Goal: Transaction & Acquisition: Purchase product/service

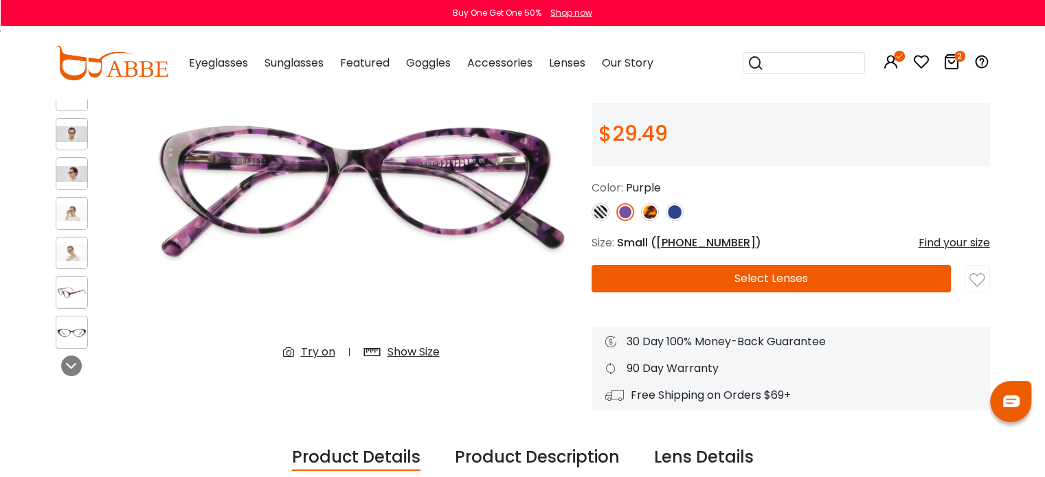
scroll to position [146, 0]
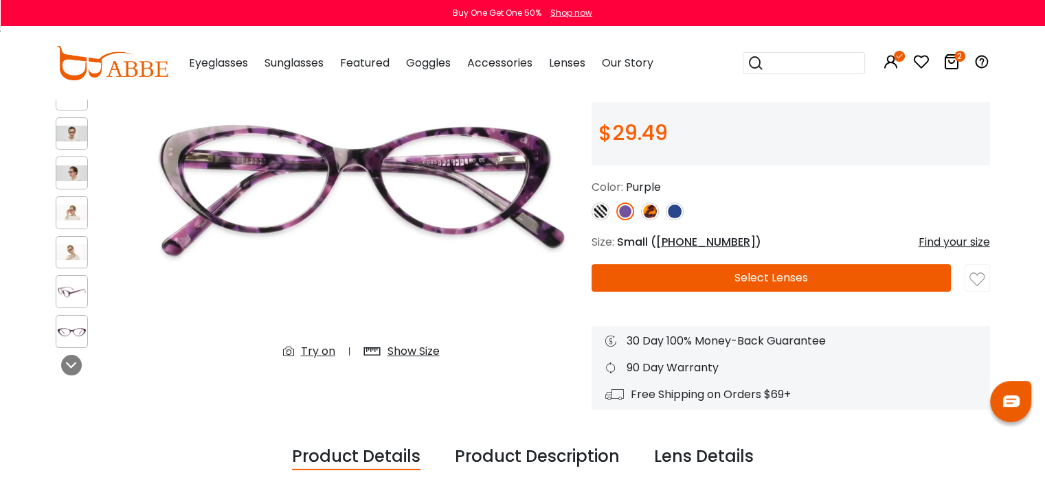
click at [816, 282] on button "Select Lenses" at bounding box center [771, 277] width 360 height 27
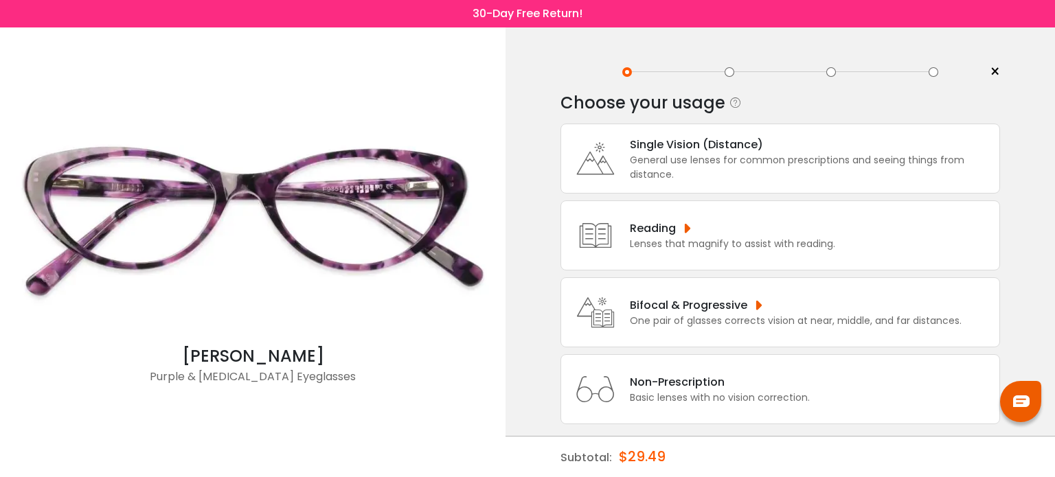
click at [804, 175] on div "General use lenses for common prescriptions and seeing things from distance." at bounding box center [811, 167] width 363 height 29
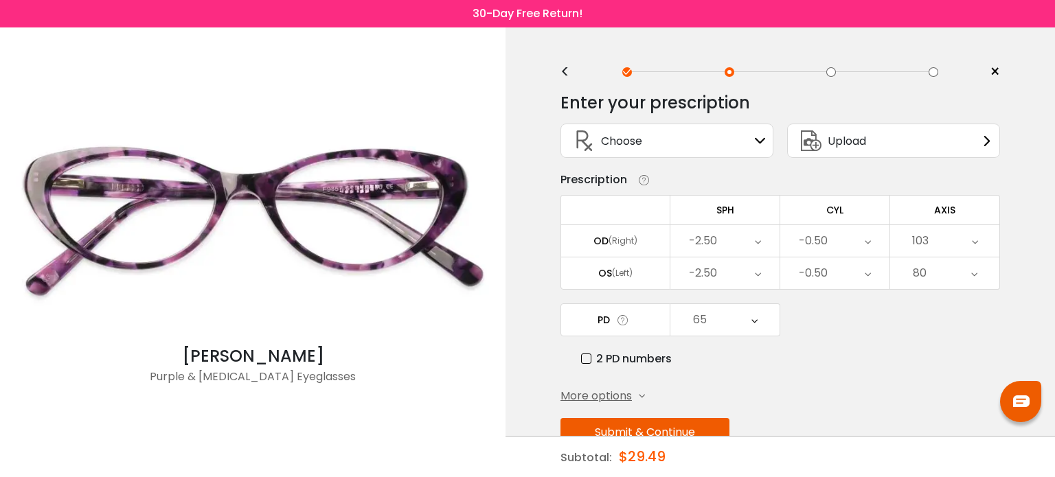
click at [755, 244] on icon at bounding box center [758, 241] width 6 height 32
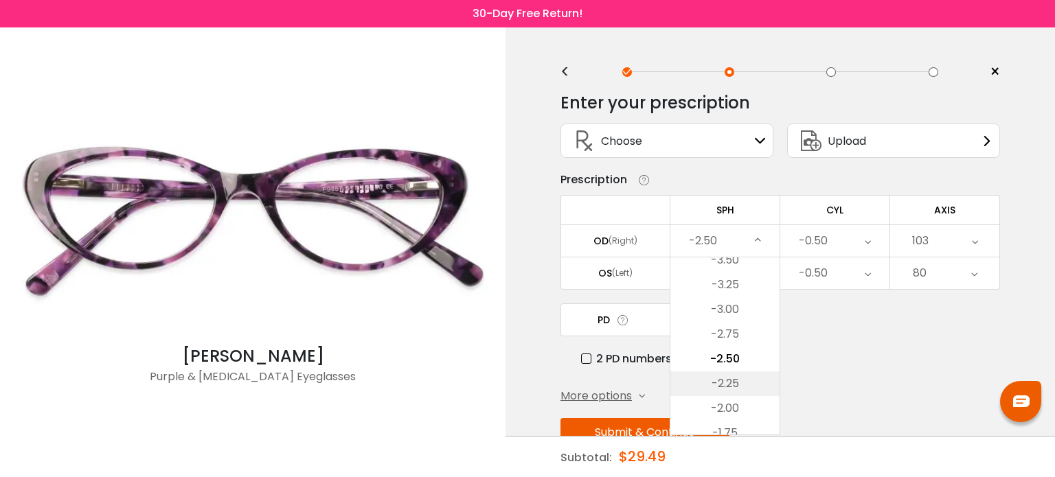
click at [734, 381] on li "-2.25" at bounding box center [724, 384] width 109 height 25
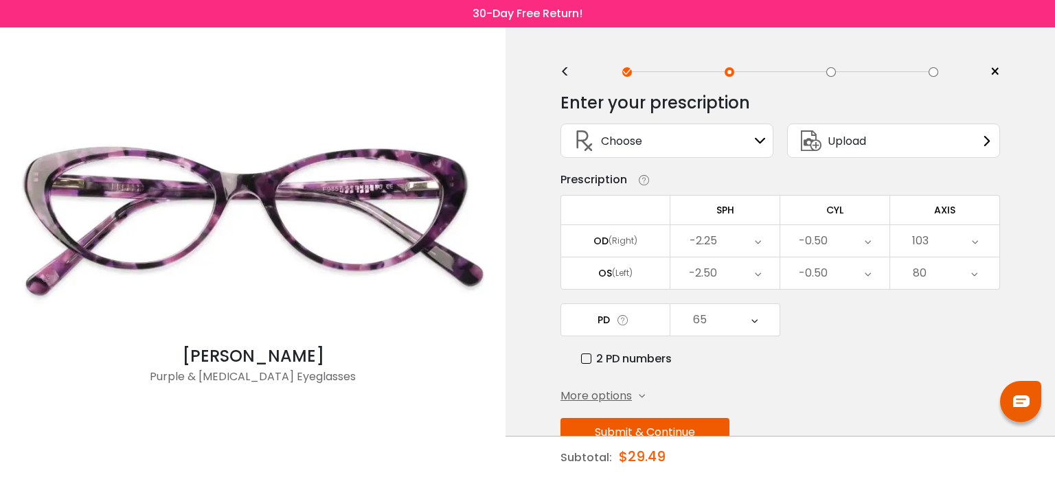
click at [758, 271] on icon at bounding box center [758, 274] width 6 height 32
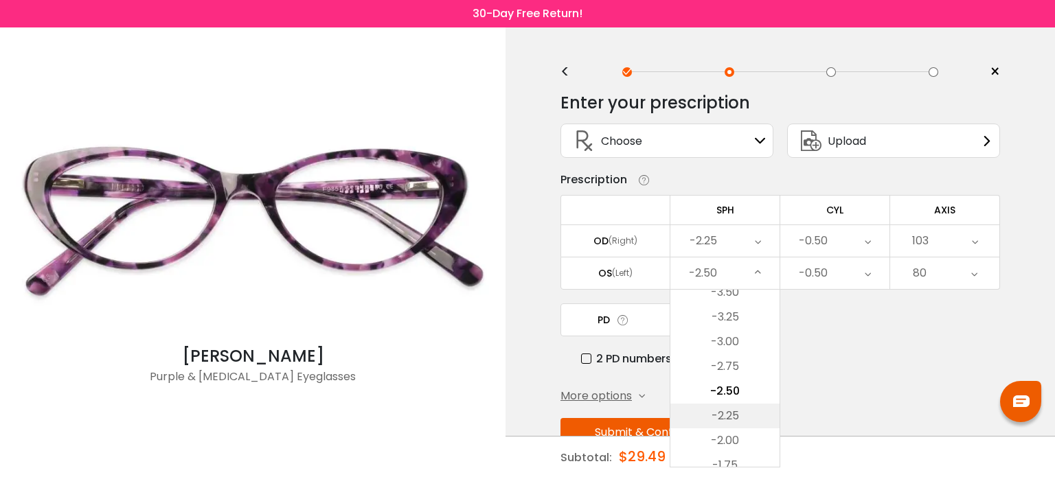
click at [735, 417] on li "-2.25" at bounding box center [724, 416] width 109 height 25
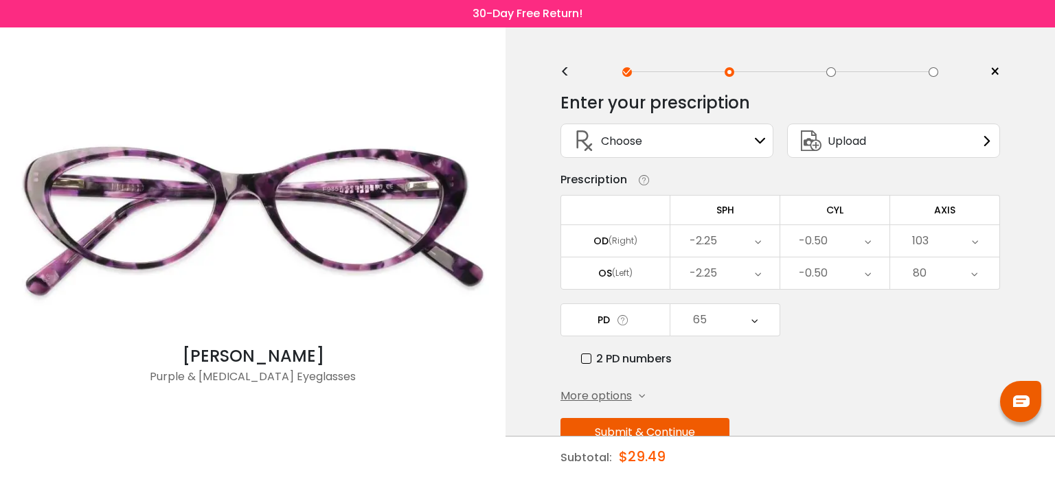
scroll to position [36, 0]
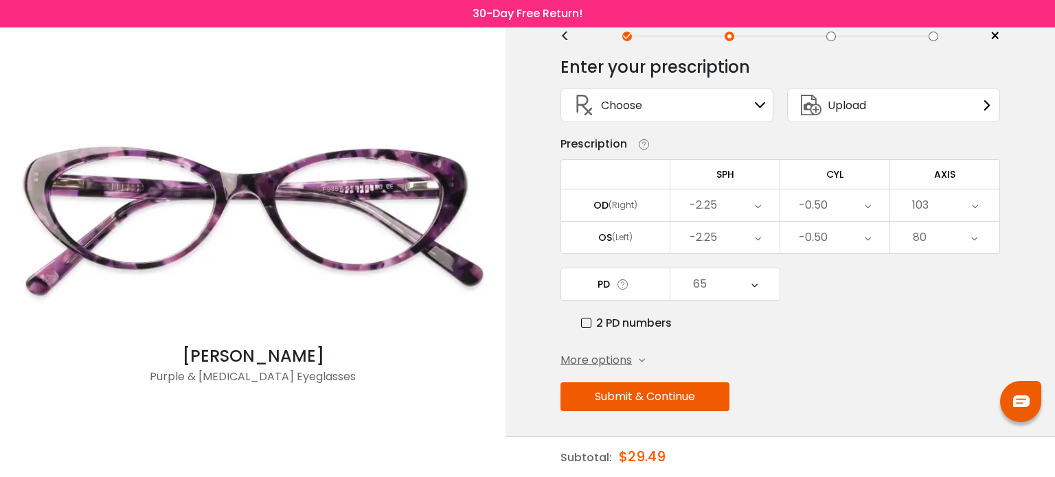
click at [691, 391] on button "Submit & Continue" at bounding box center [644, 397] width 169 height 29
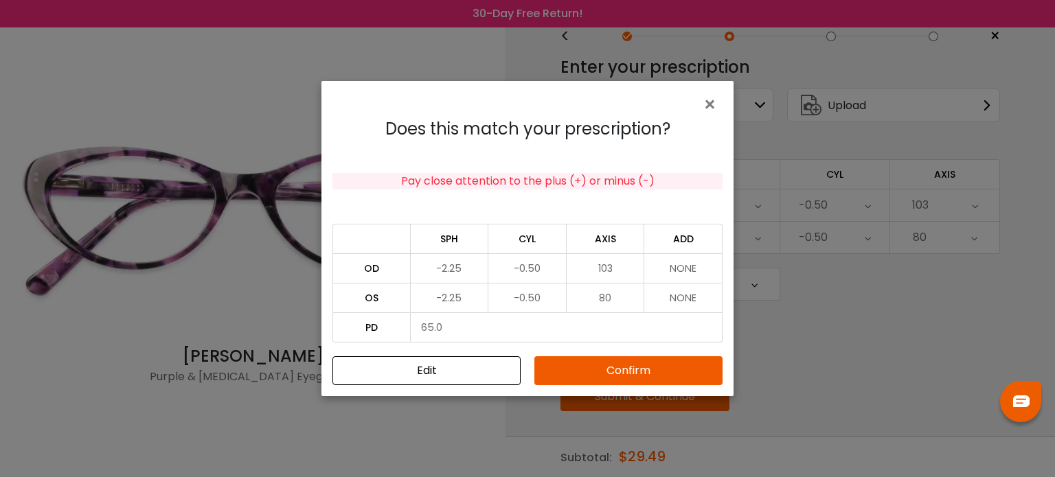
click at [621, 371] on button "Confirm" at bounding box center [628, 370] width 188 height 29
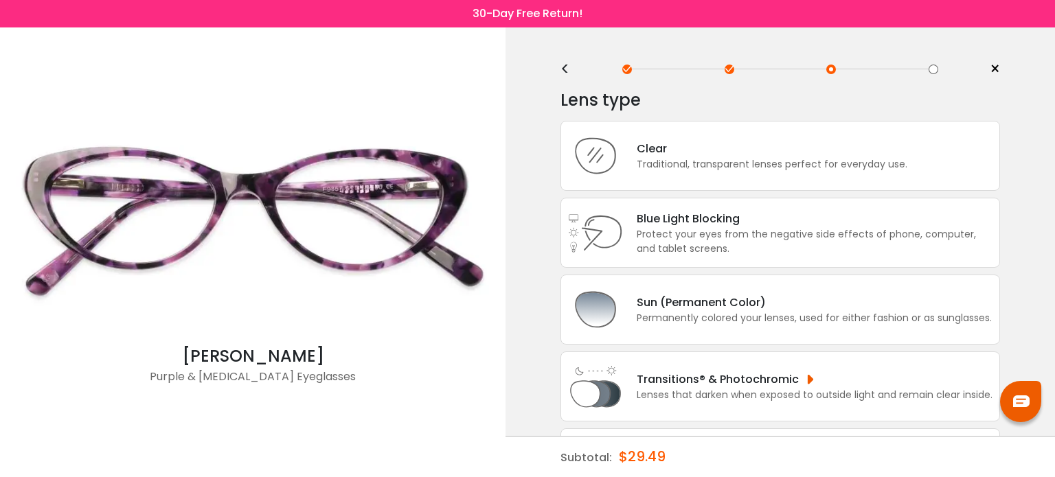
scroll to position [0, 0]
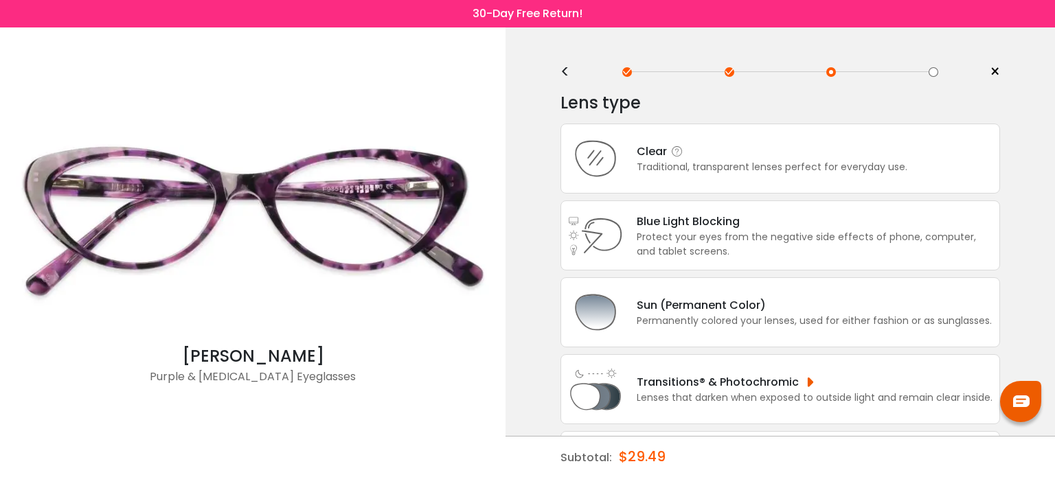
click at [680, 164] on div "Traditional, transparent lenses perfect for everyday use." at bounding box center [772, 167] width 271 height 14
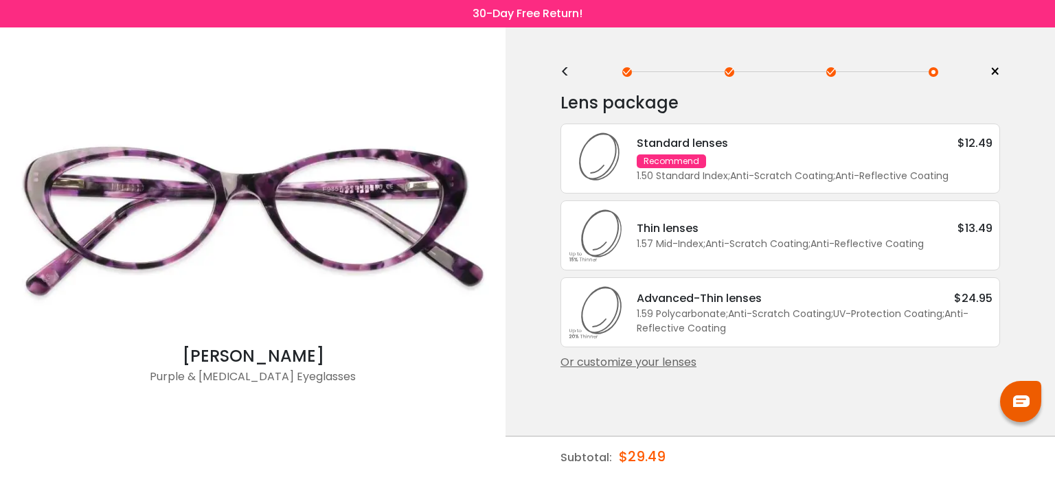
click at [680, 164] on div "Recommend" at bounding box center [671, 162] width 69 height 14
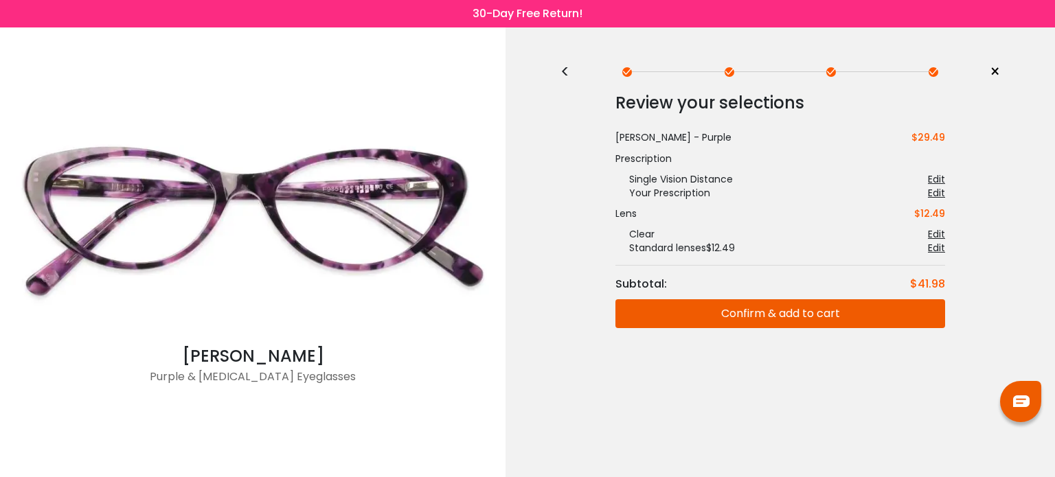
click at [728, 308] on button "Confirm & add to cart" at bounding box center [780, 313] width 330 height 29
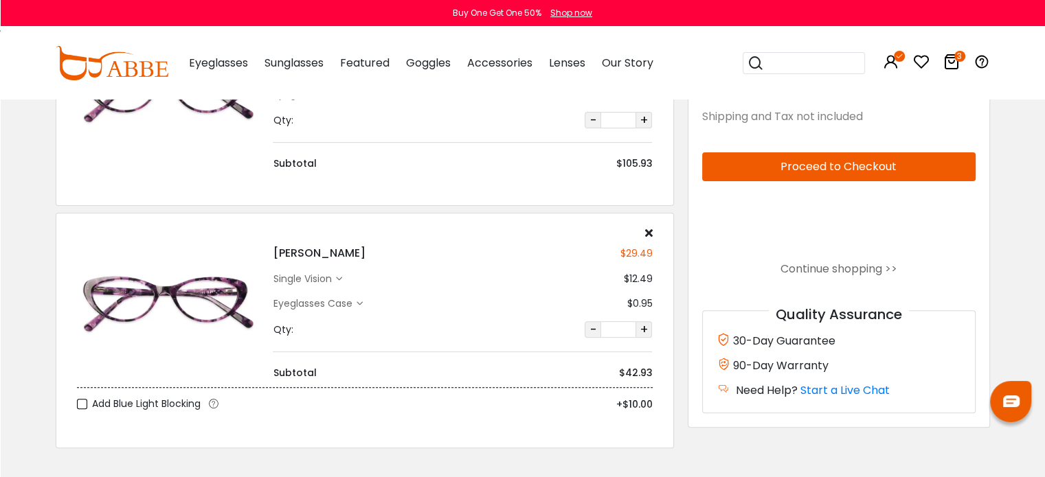
scroll to position [420, 0]
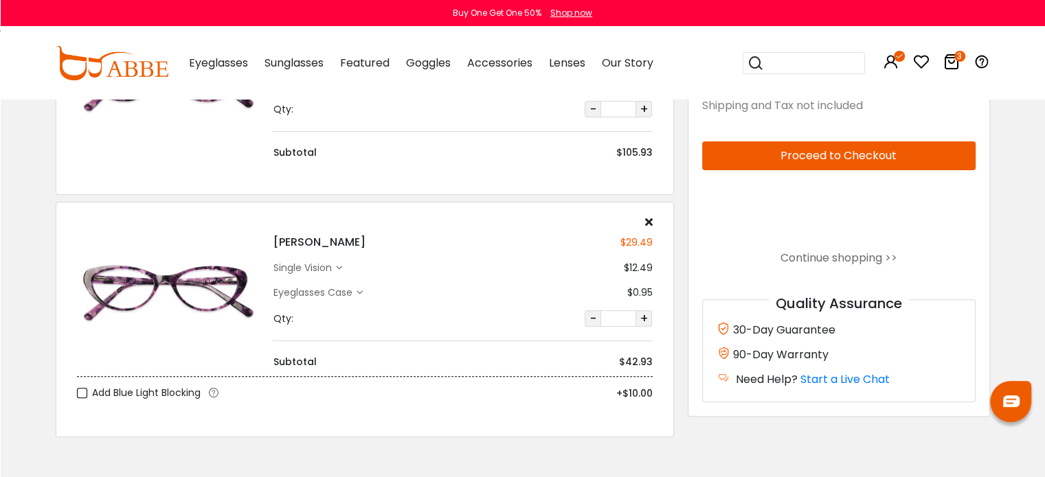
click at [332, 288] on div "Eyeglasses Case" at bounding box center [314, 293] width 83 height 14
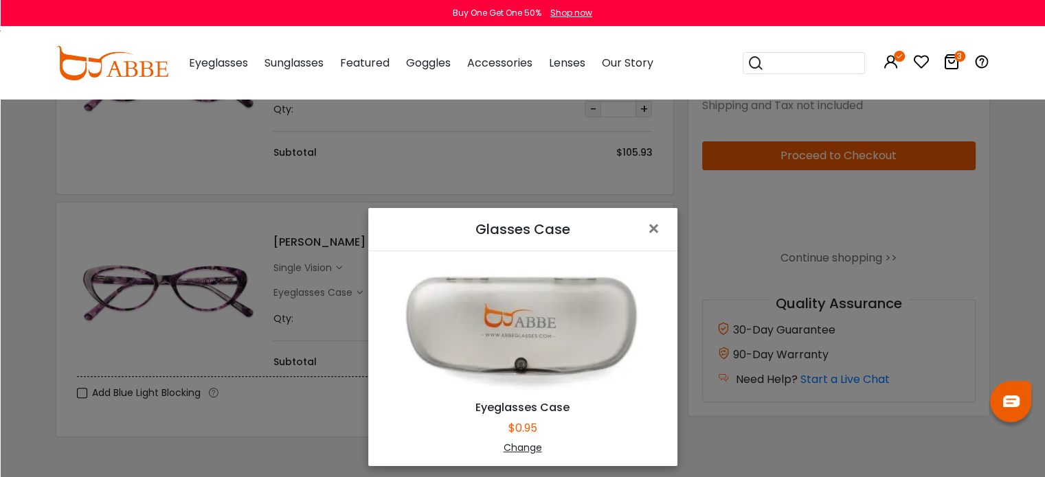
click at [519, 445] on div "Change" at bounding box center [522, 448] width 275 height 14
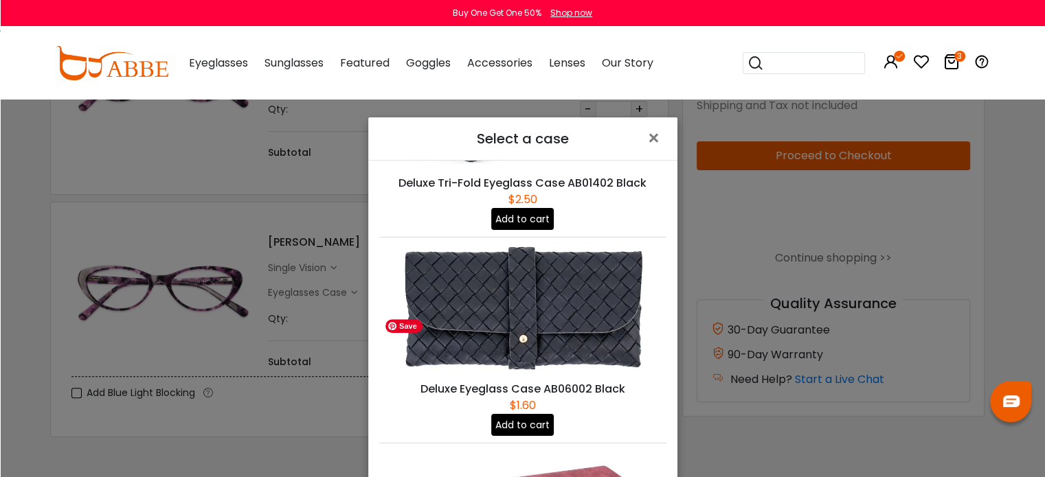
scroll to position [758, 0]
click at [530, 414] on button "Add to cart" at bounding box center [522, 425] width 62 height 22
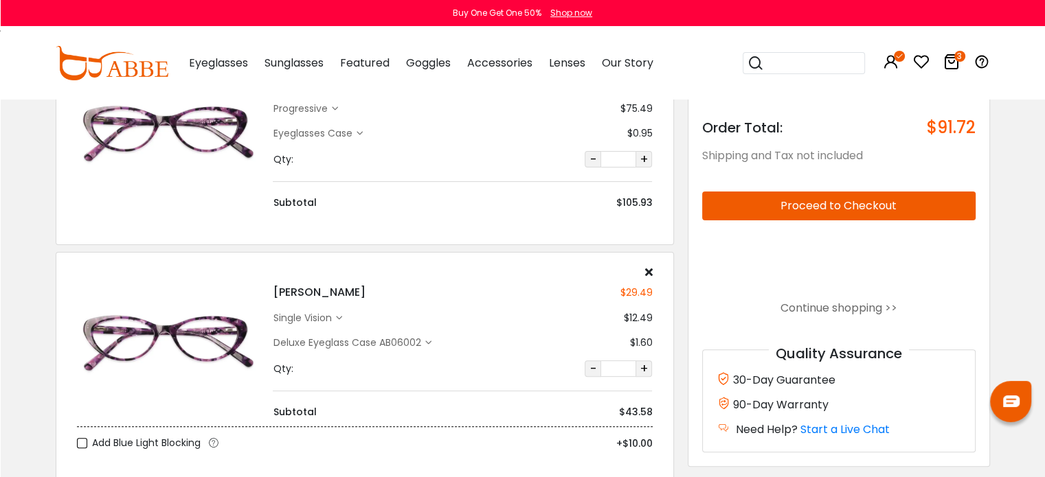
scroll to position [371, 0]
click at [341, 322] on div "single vision" at bounding box center [307, 317] width 69 height 14
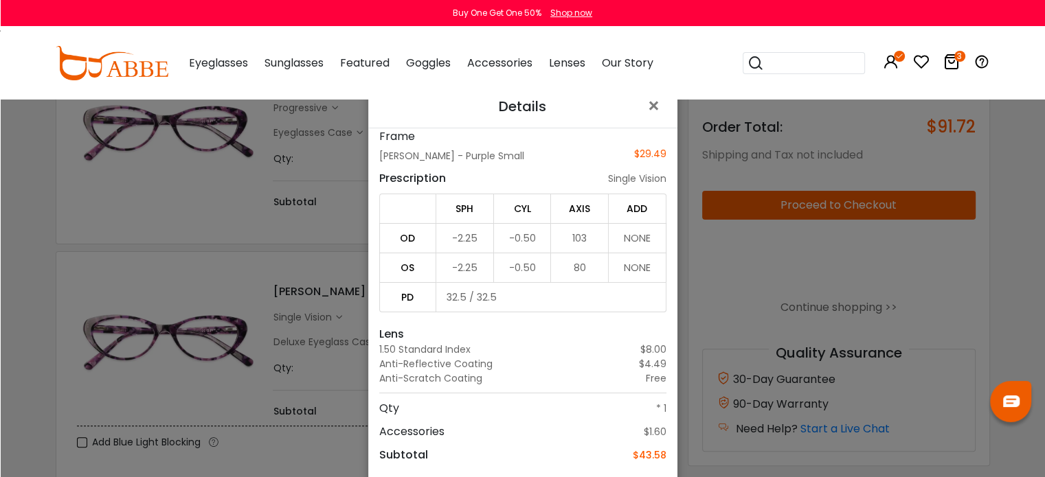
scroll to position [98, 0]
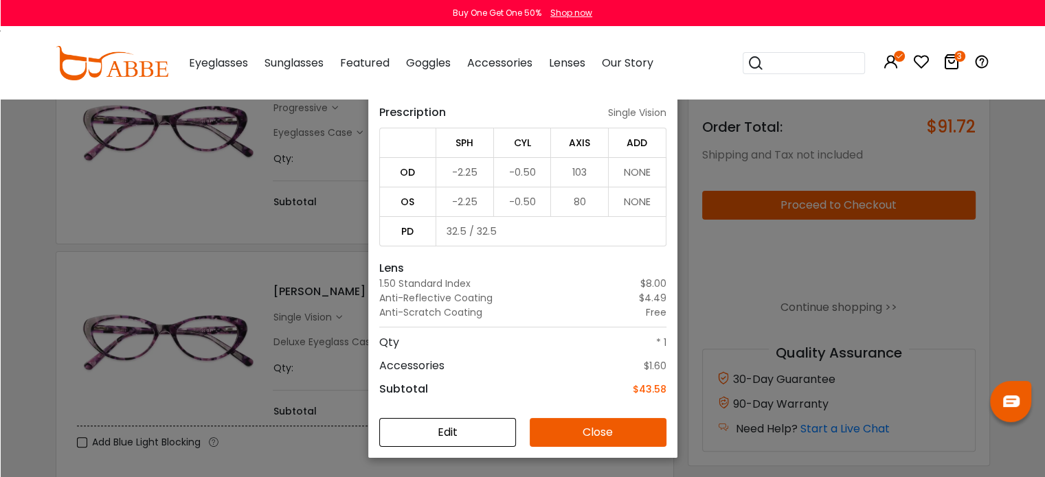
click at [429, 429] on button "Edit" at bounding box center [447, 432] width 137 height 29
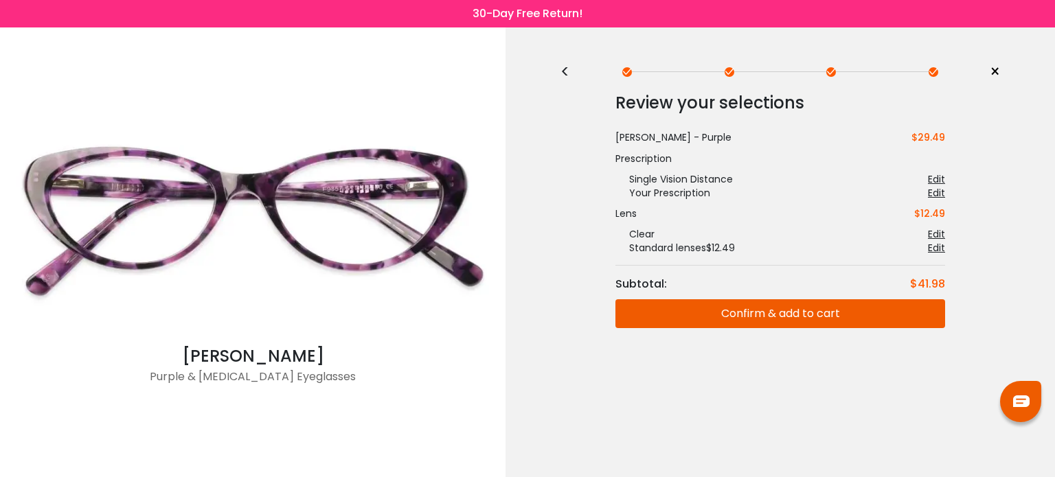
click at [934, 249] on div "Edit" at bounding box center [936, 248] width 17 height 14
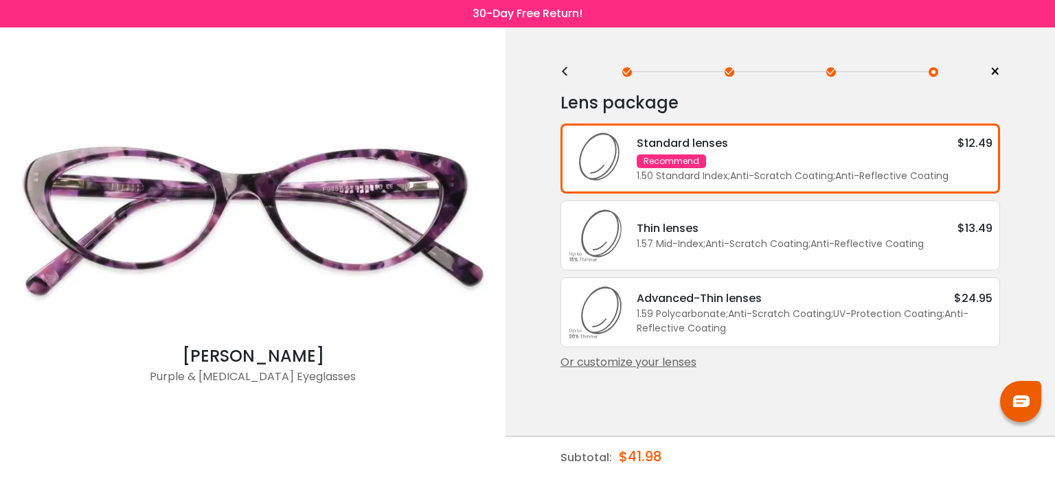
click at [646, 361] on div "Or customize your lenses" at bounding box center [780, 362] width 440 height 16
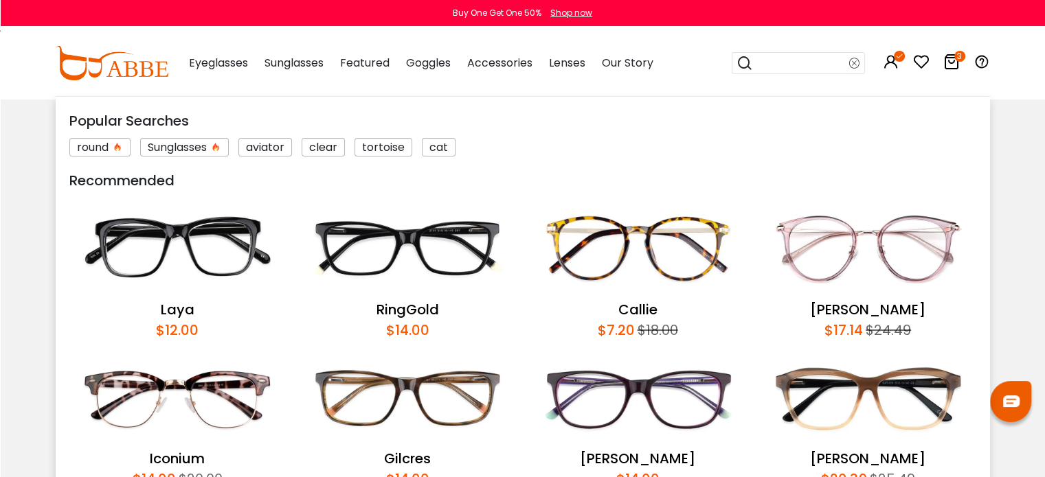
click at [795, 60] on input "search" at bounding box center [801, 63] width 96 height 21
type input "*****"
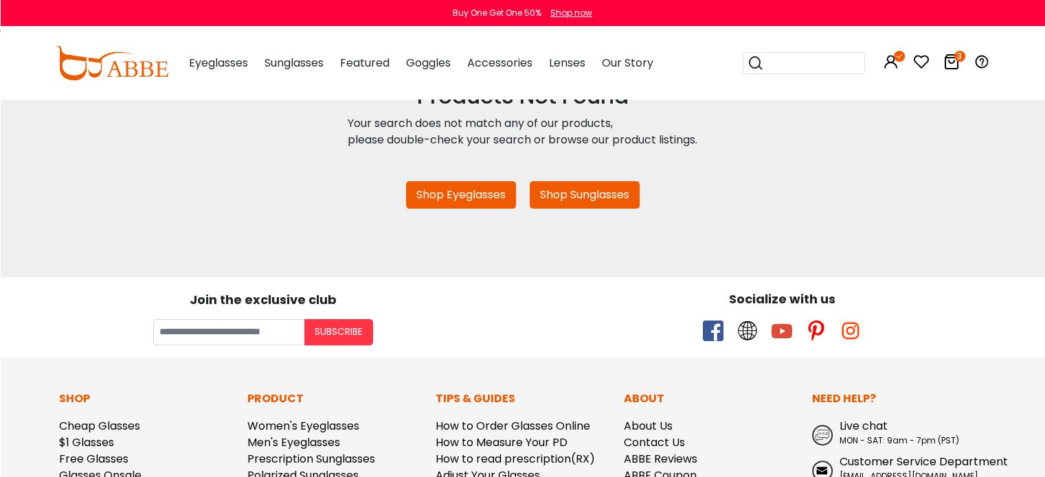
scroll to position [327, 0]
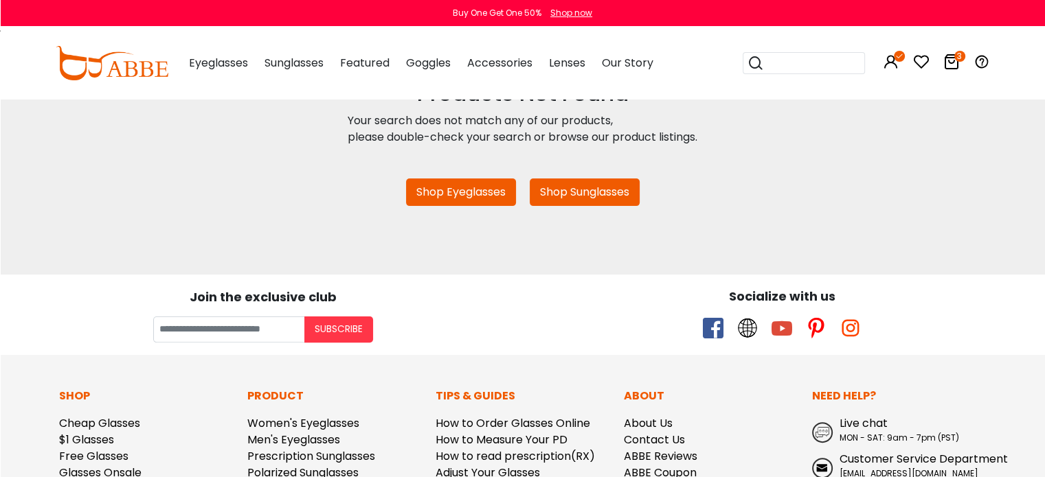
click at [953, 57] on icon at bounding box center [951, 62] width 16 height 16
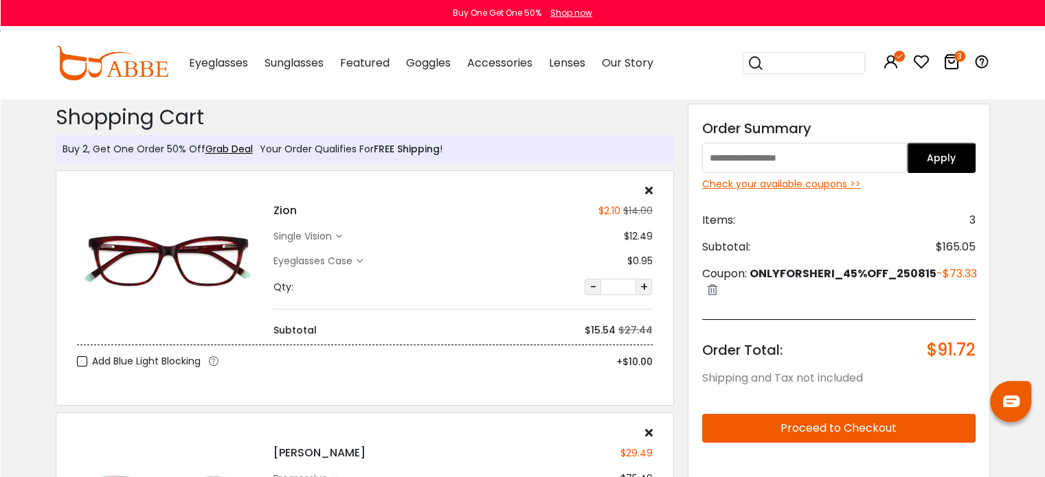
click at [953, 57] on icon at bounding box center [951, 62] width 16 height 16
click at [810, 66] on input "search" at bounding box center [812, 63] width 96 height 21
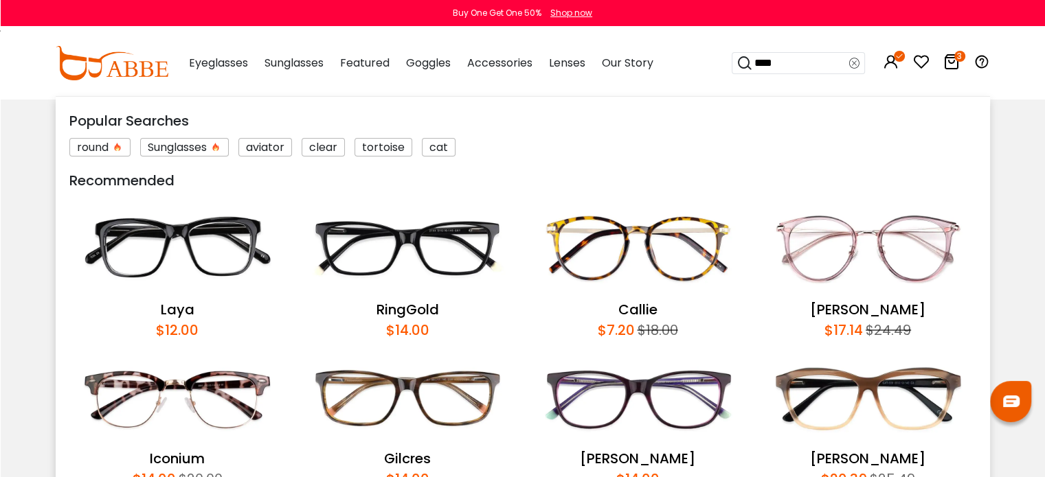
type input "*****"
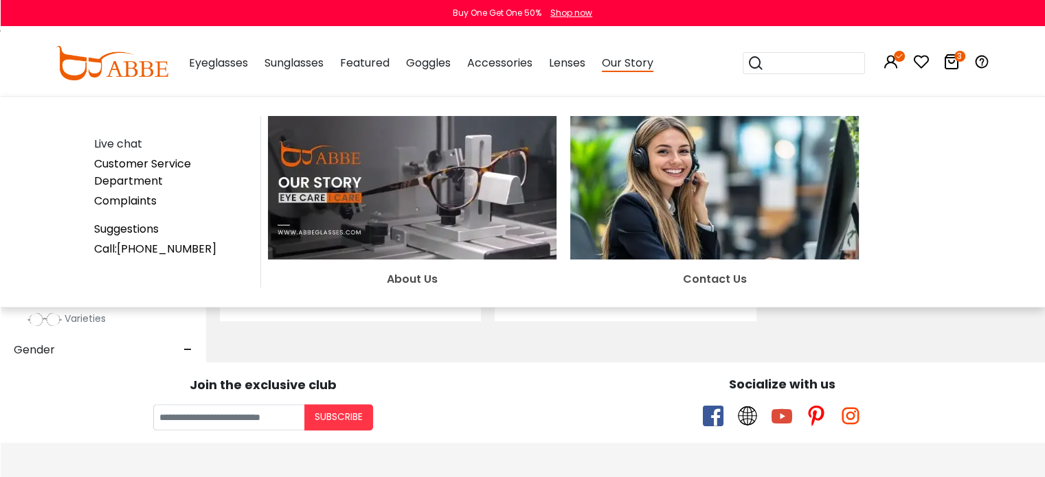
scroll to position [374, 0]
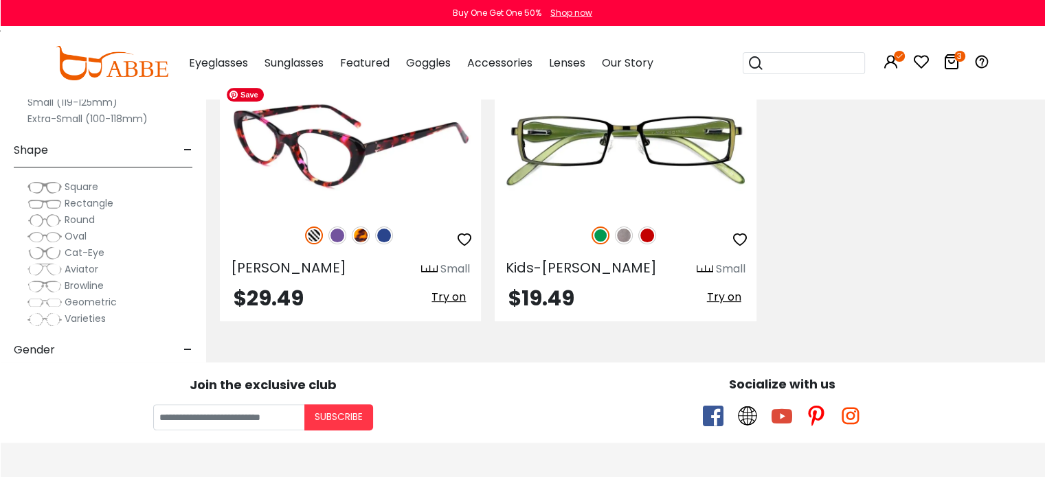
click at [393, 158] on img at bounding box center [350, 146] width 261 height 130
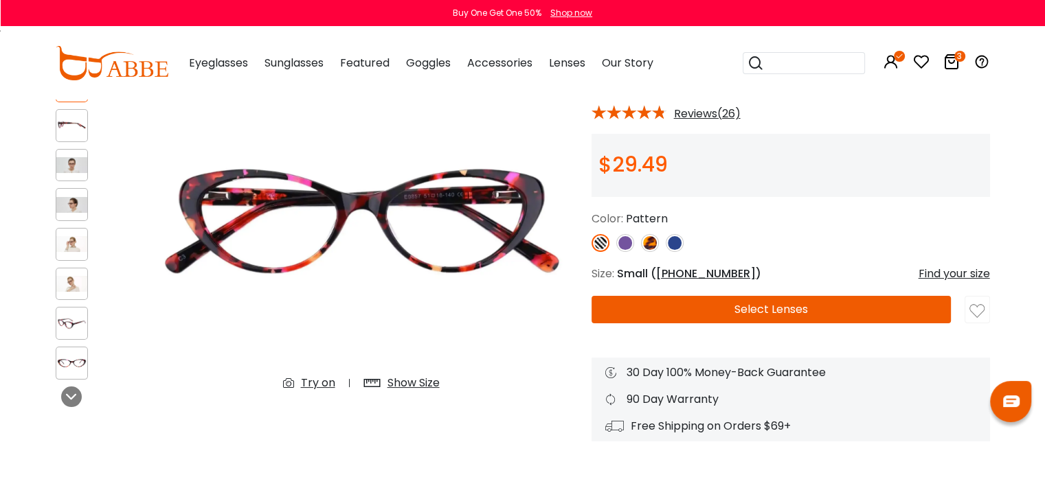
scroll to position [121, 0]
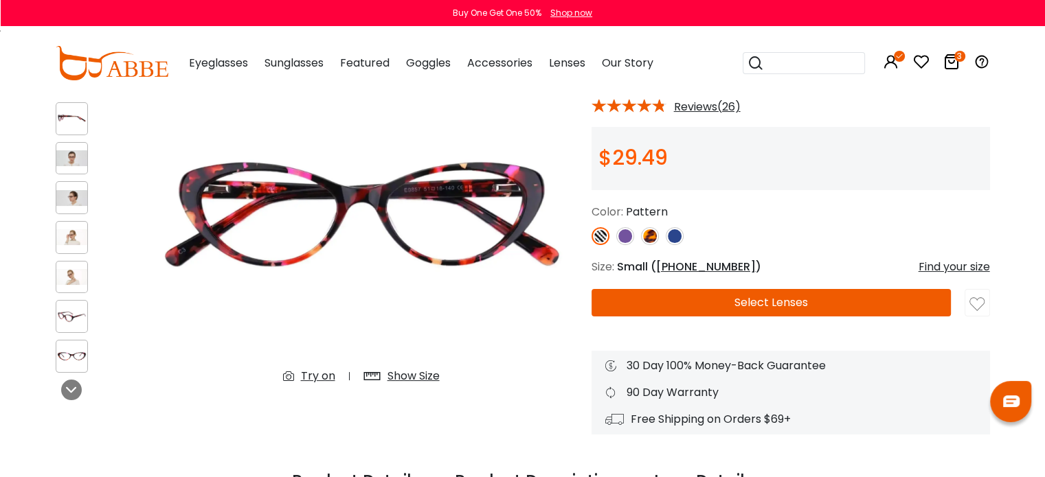
click at [617, 233] on img at bounding box center [625, 236] width 18 height 18
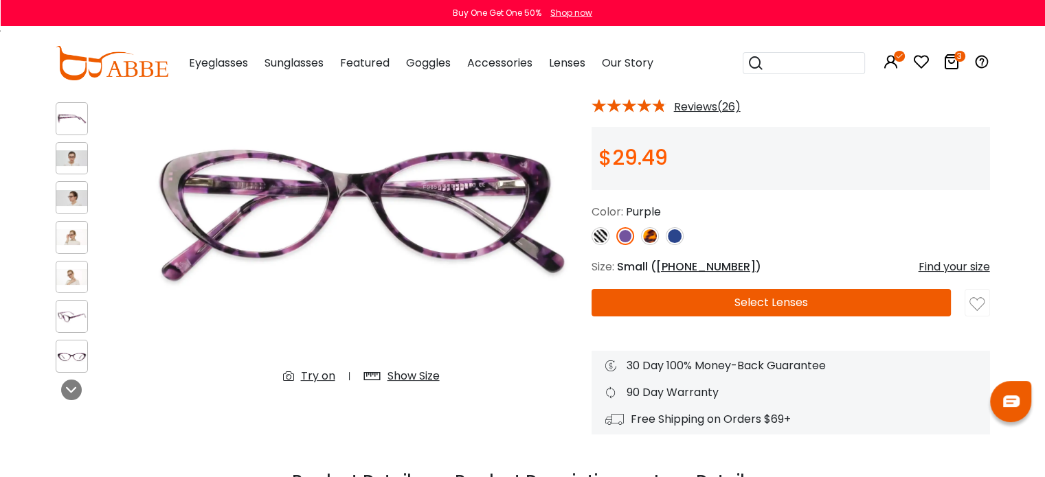
drag, startPoint x: 635, startPoint y: 302, endPoint x: 891, endPoint y: 310, distance: 257.0
click at [891, 310] on button "Select Lenses" at bounding box center [771, 302] width 360 height 27
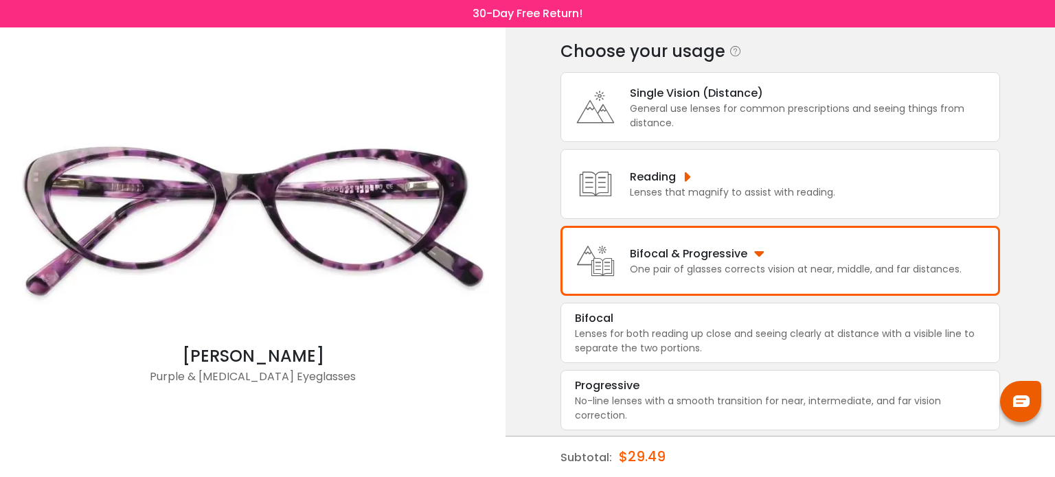
scroll to position [52, 0]
click at [740, 105] on div "General use lenses for common prescriptions and seeing things from distance." at bounding box center [811, 115] width 363 height 29
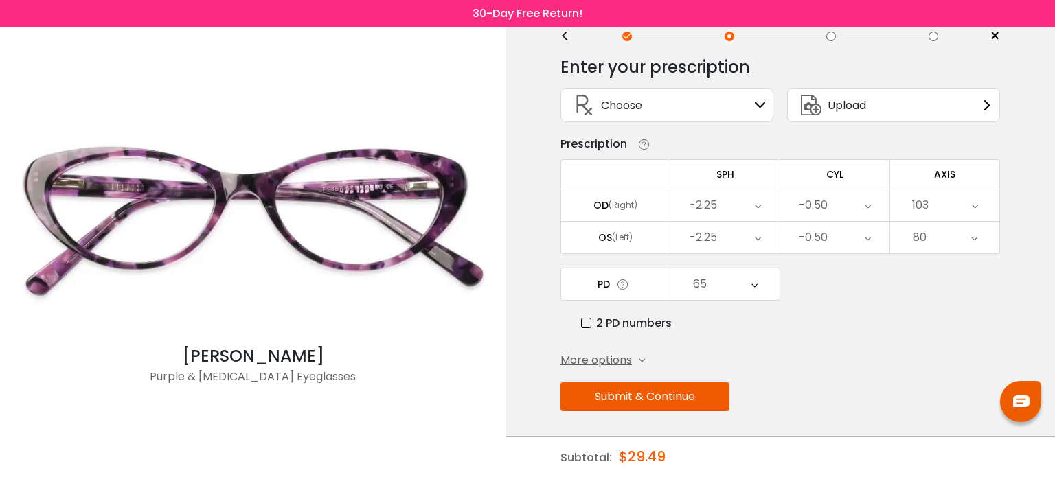
scroll to position [36, 0]
click at [672, 399] on button "Submit & Continue" at bounding box center [644, 397] width 169 height 29
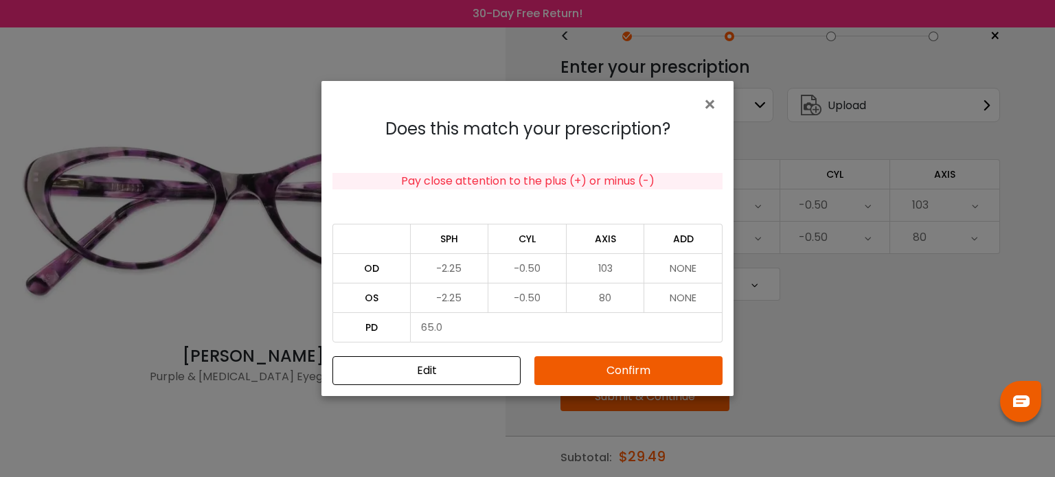
click at [662, 363] on button "Confirm" at bounding box center [628, 370] width 188 height 29
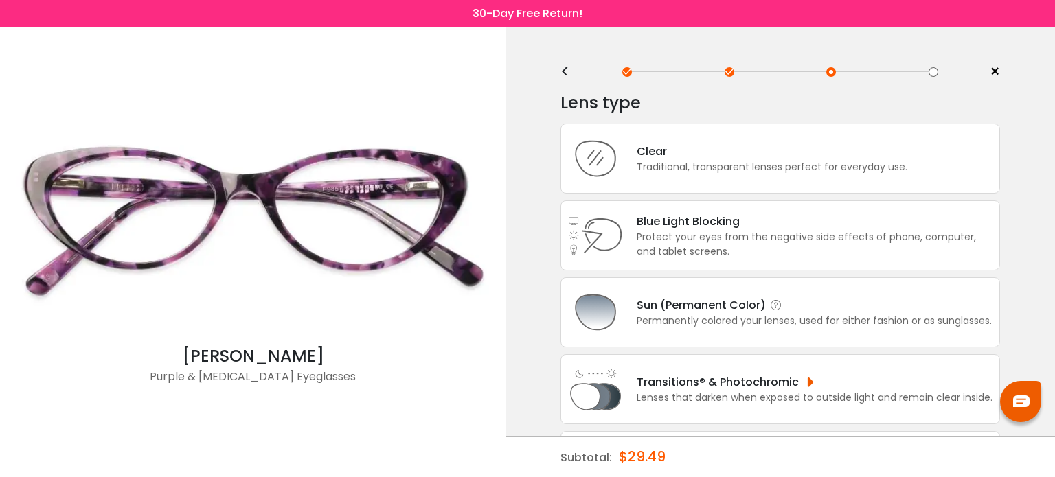
scroll to position [157, 0]
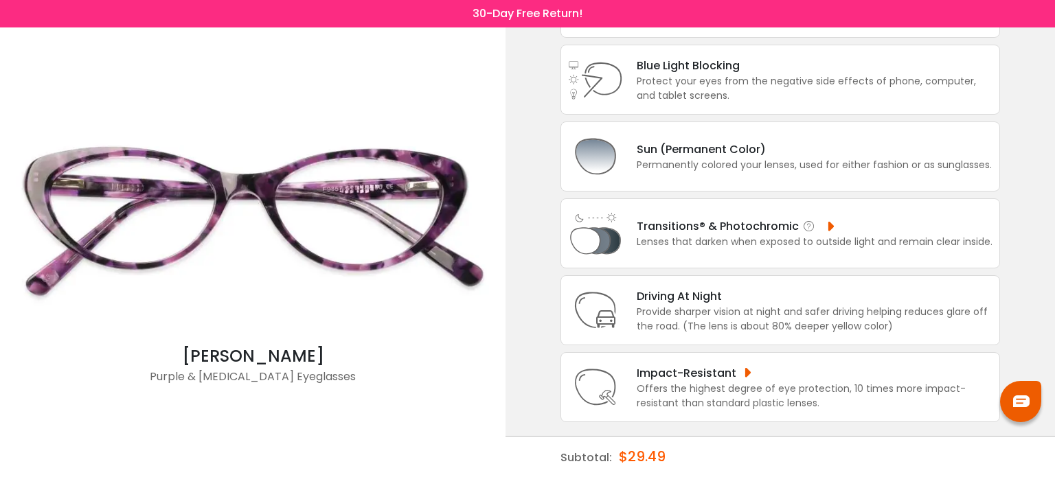
click at [778, 242] on div "Lenses that darken when exposed to outside light and remain clear inside." at bounding box center [815, 242] width 356 height 14
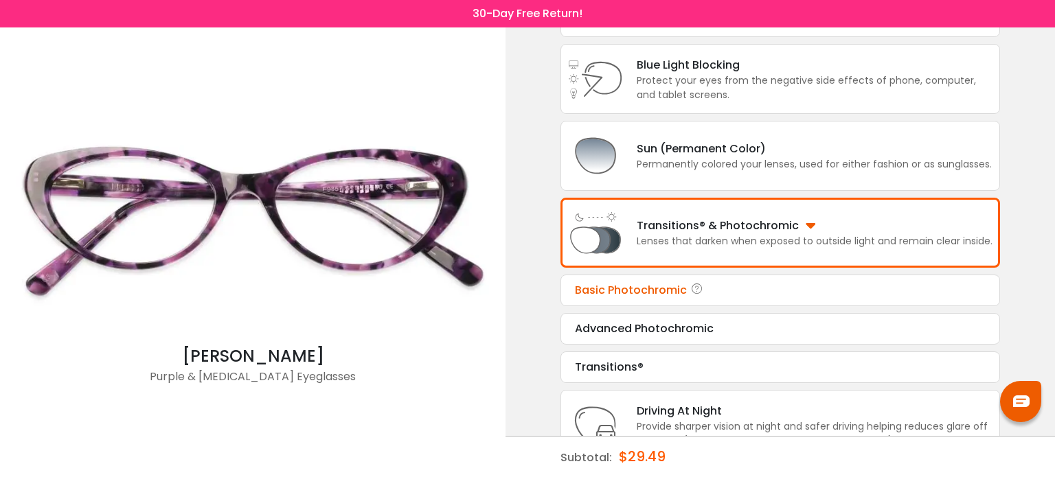
click at [725, 299] on div "Basic Photochromic Tint Color: Choose & Continue" at bounding box center [780, 291] width 440 height 32
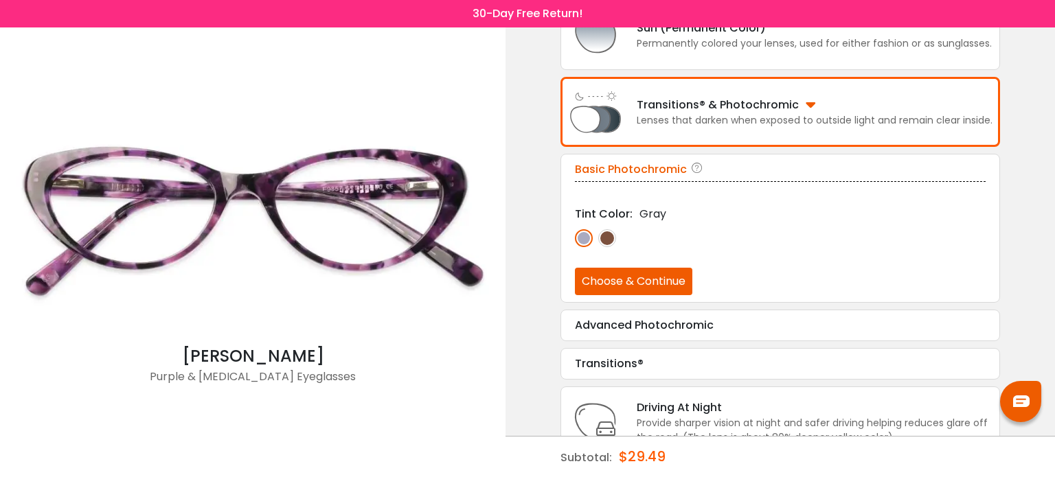
scroll to position [277, 0]
click at [652, 277] on button "Choose & Continue" at bounding box center [633, 281] width 117 height 27
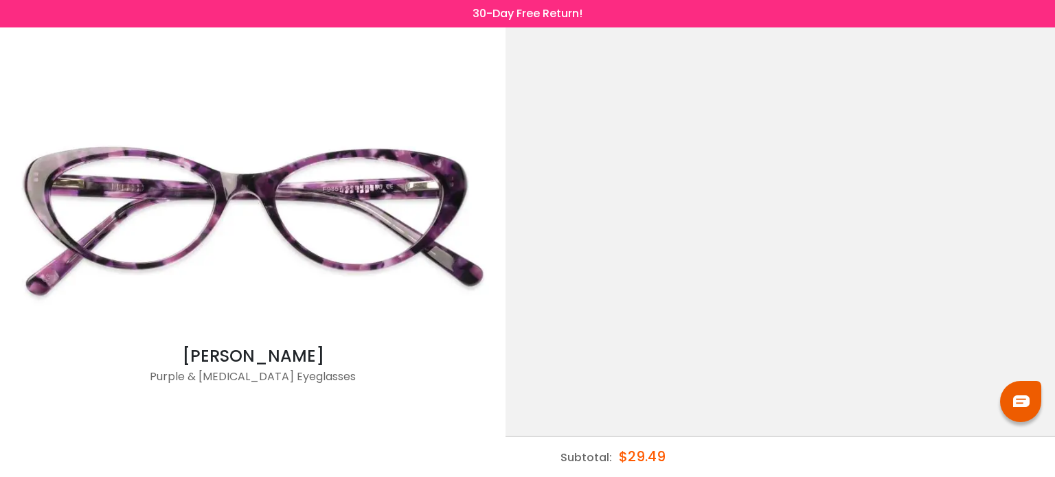
scroll to position [0, 0]
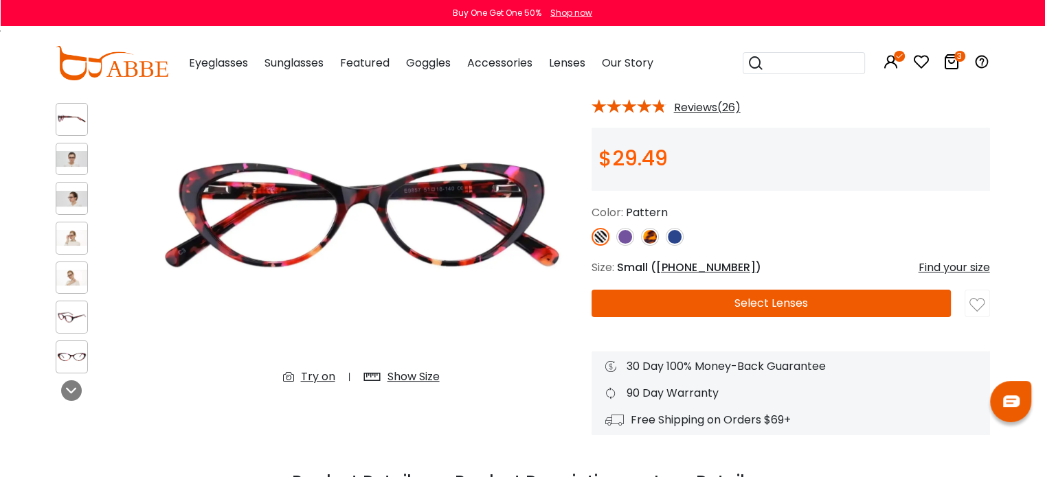
click at [717, 303] on button "Select Lenses" at bounding box center [771, 303] width 360 height 27
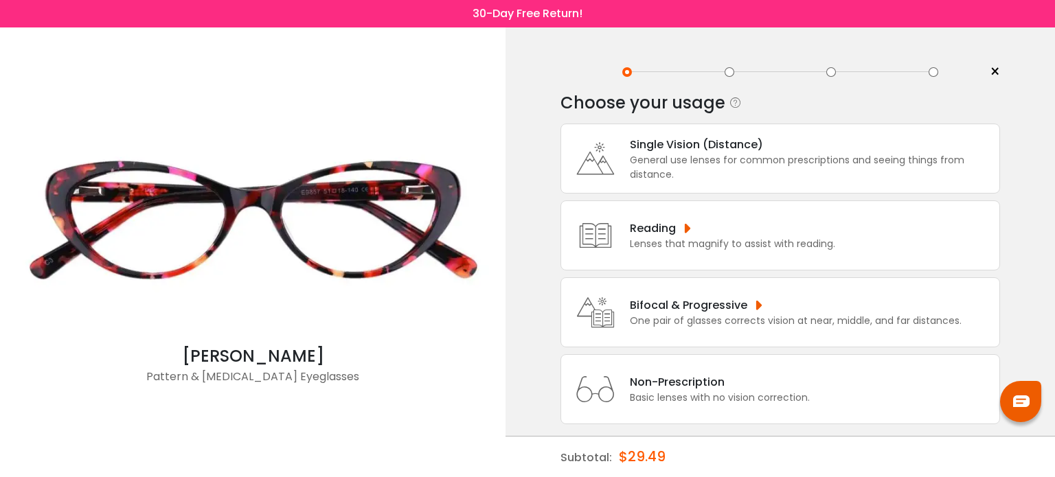
click at [734, 187] on div "Single Vision (Distance) General use lenses for common prescriptions and seeing…" at bounding box center [780, 159] width 440 height 70
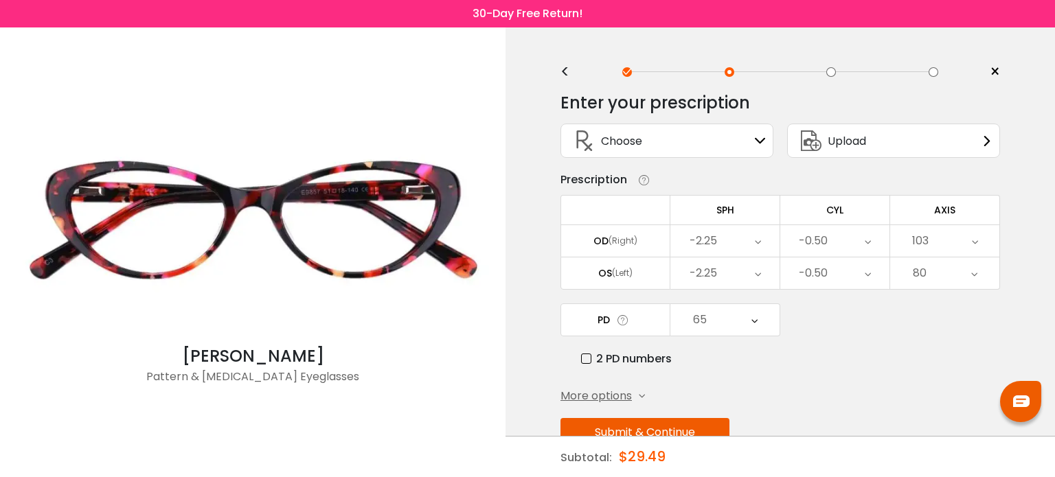
scroll to position [36, 0]
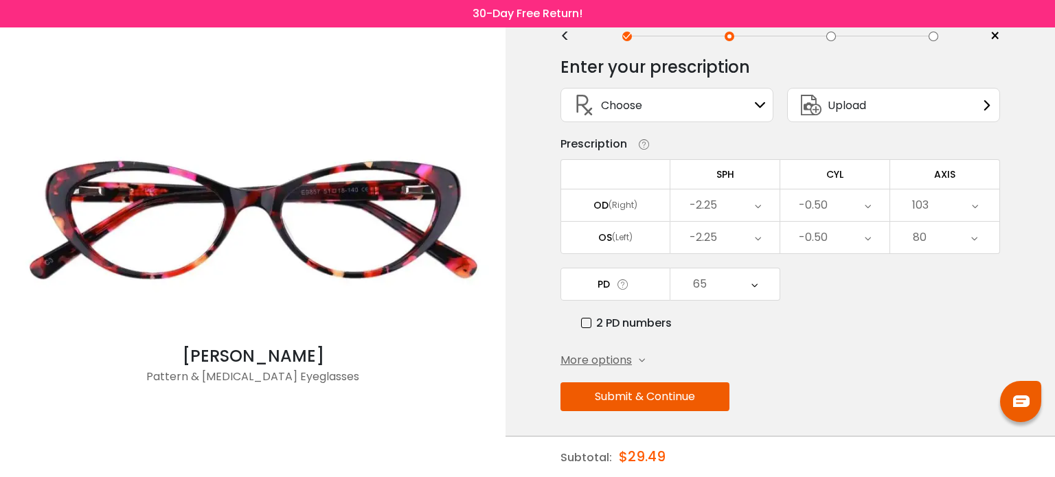
click at [690, 387] on button "Submit & Continue" at bounding box center [644, 397] width 169 height 29
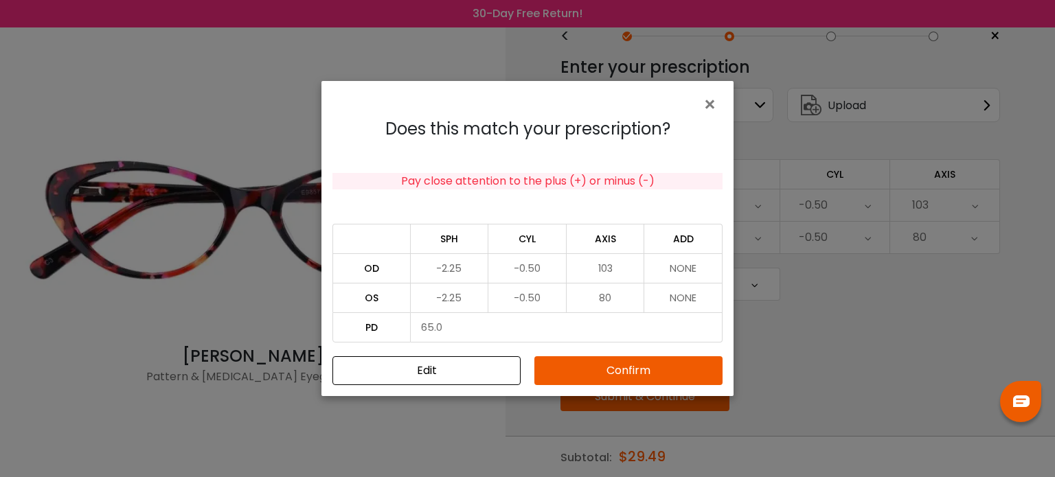
click at [636, 363] on button "Confirm" at bounding box center [628, 370] width 188 height 29
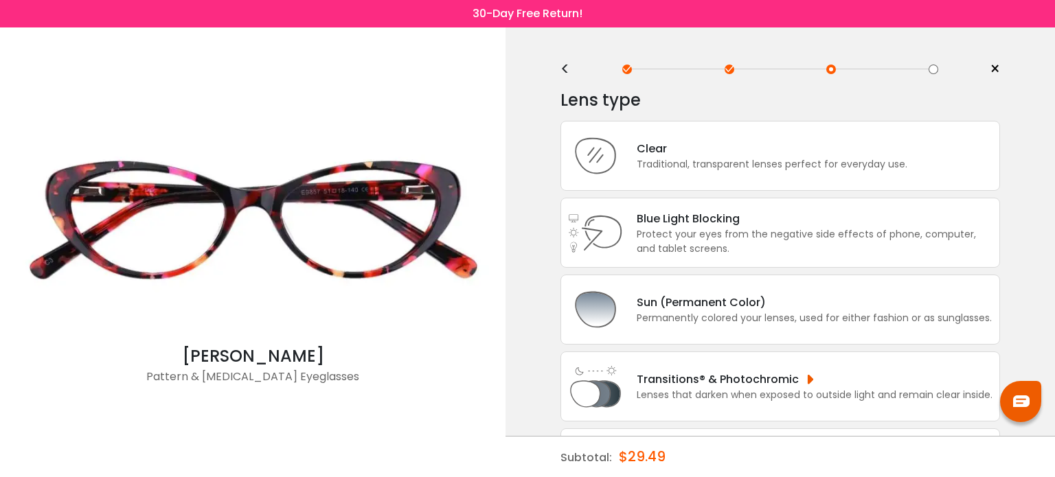
scroll to position [0, 0]
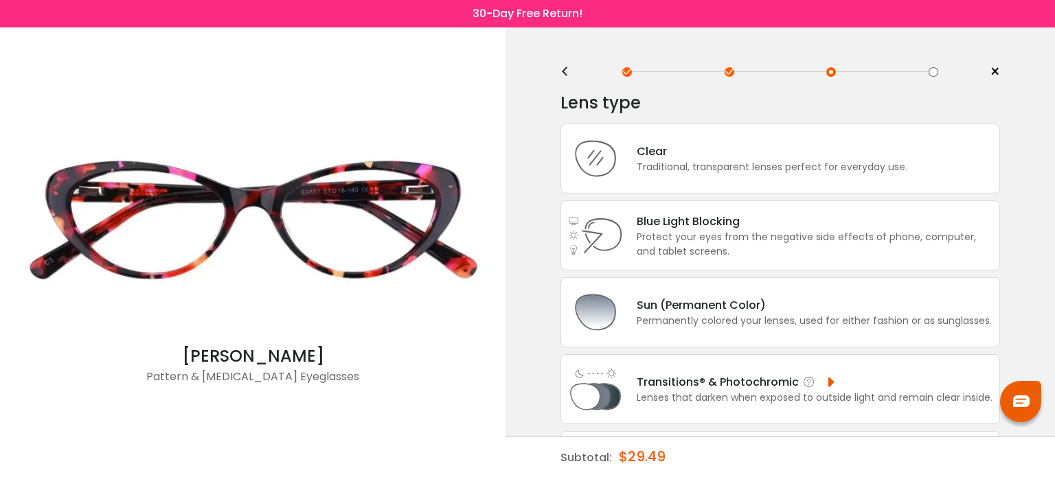
click at [670, 391] on div "Lenses that darken when exposed to outside light and remain clear inside." at bounding box center [815, 398] width 356 height 14
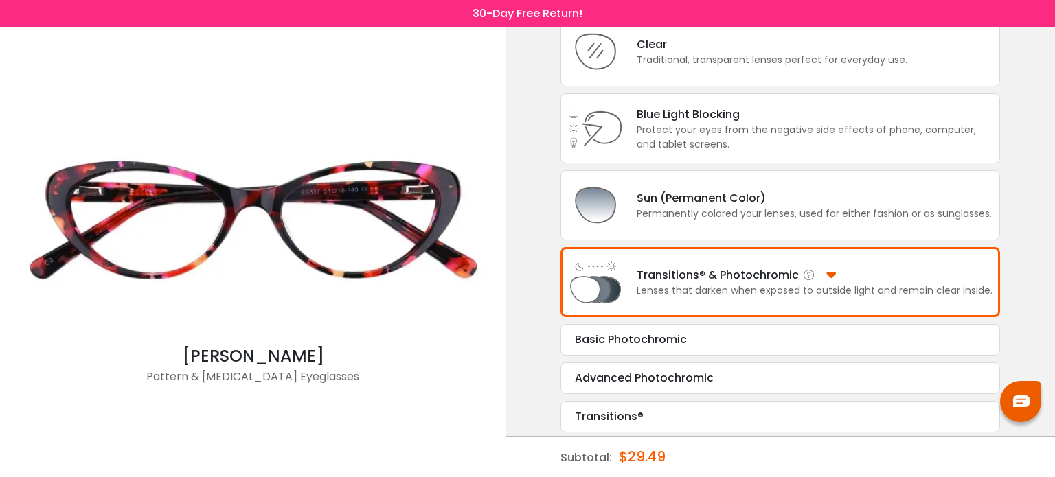
scroll to position [109, 0]
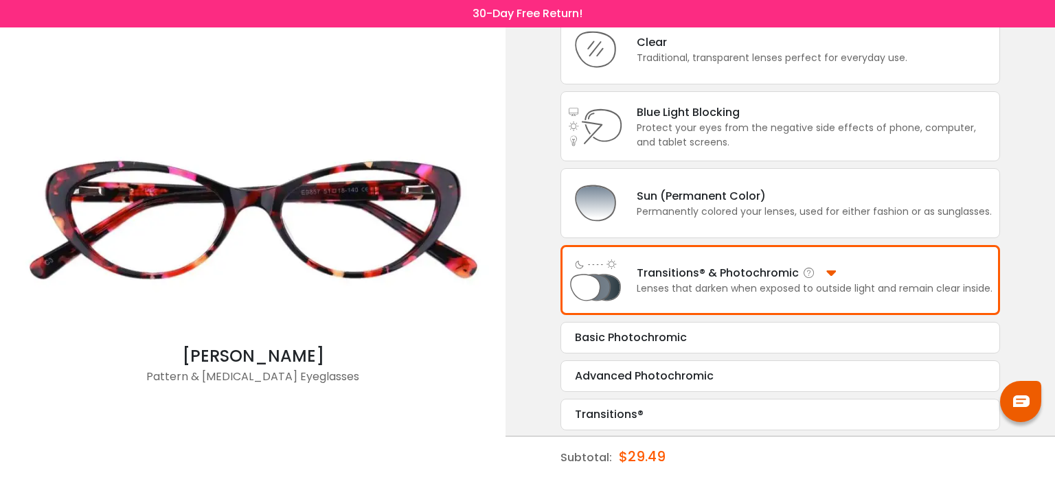
click at [670, 387] on div "Advanced Photochromic Tint Color: Choose & Continue" at bounding box center [780, 377] width 440 height 32
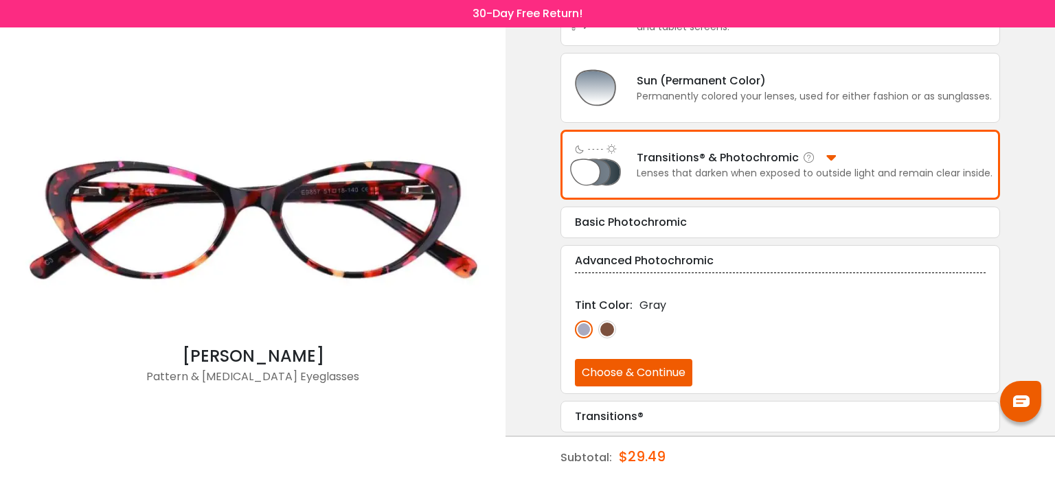
scroll to position [226, 0]
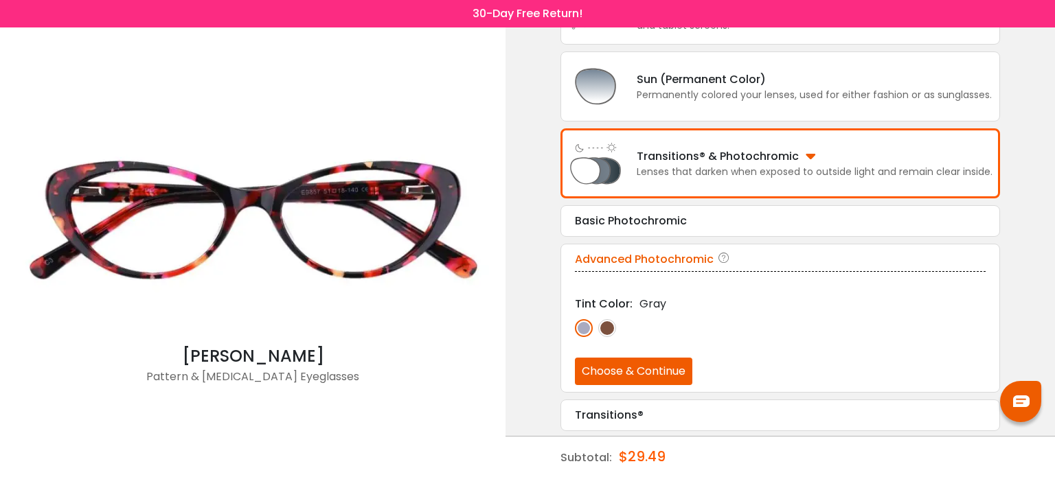
click at [646, 374] on button "Choose & Continue" at bounding box center [633, 371] width 117 height 27
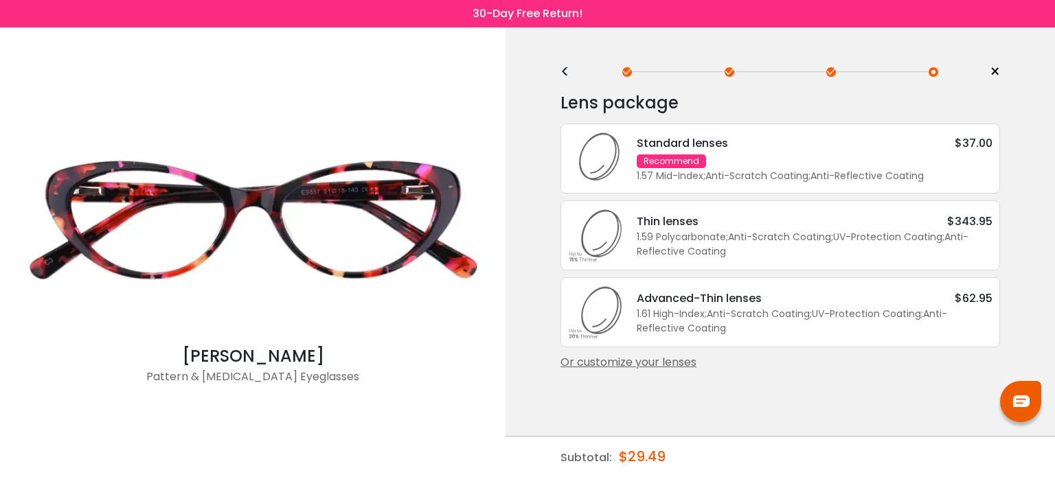
scroll to position [0, 0]
click at [647, 374] on div "Lens package * Standard lenses $37.00 Recommend 1.57 Mid-Index ; Anti-Scratch C…" at bounding box center [780, 253] width 440 height 343
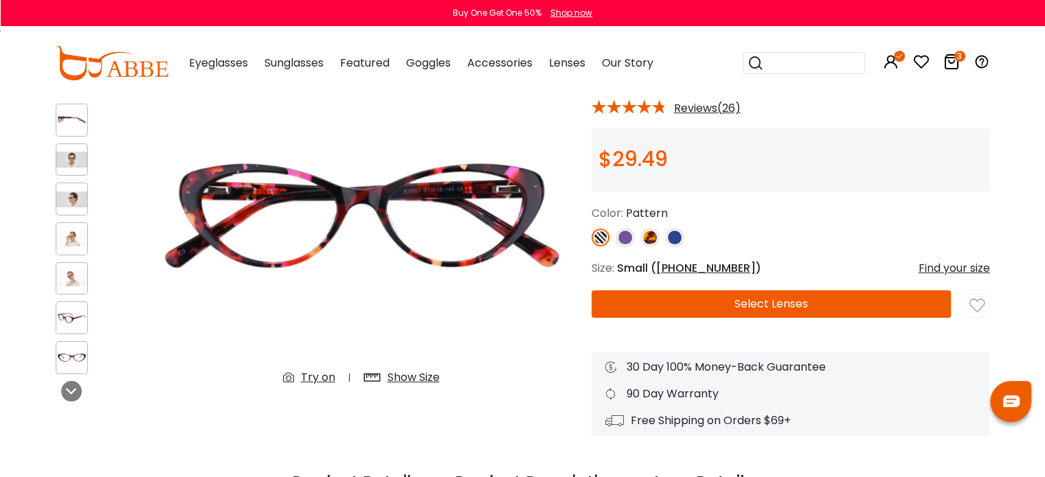
click at [773, 303] on button "Select Lenses" at bounding box center [771, 304] width 360 height 27
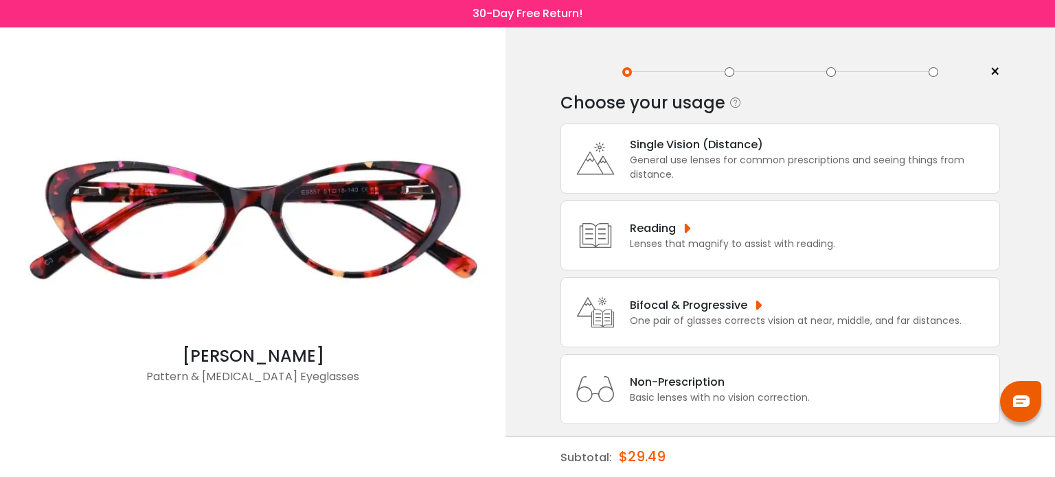
click at [766, 170] on div "General use lenses for common prescriptions and seeing things from distance." at bounding box center [811, 167] width 363 height 29
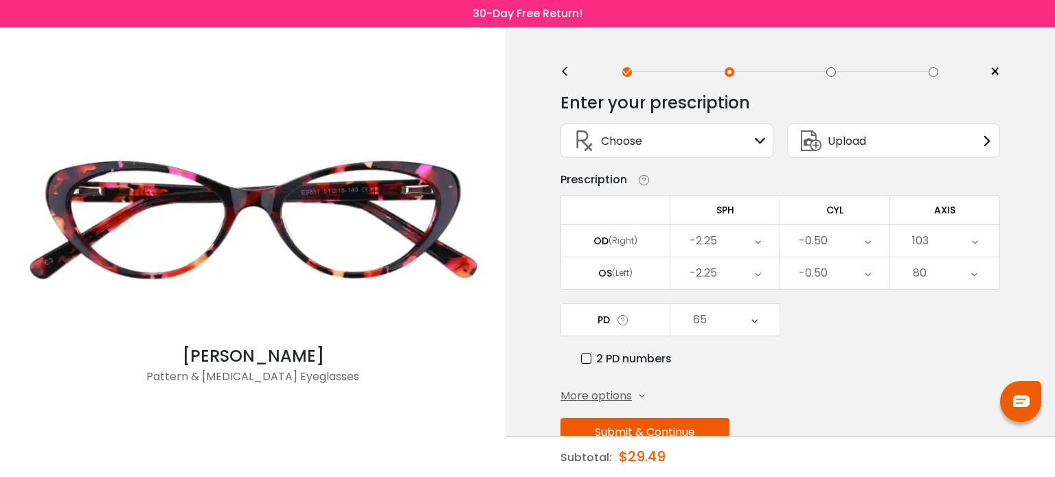
scroll to position [36, 0]
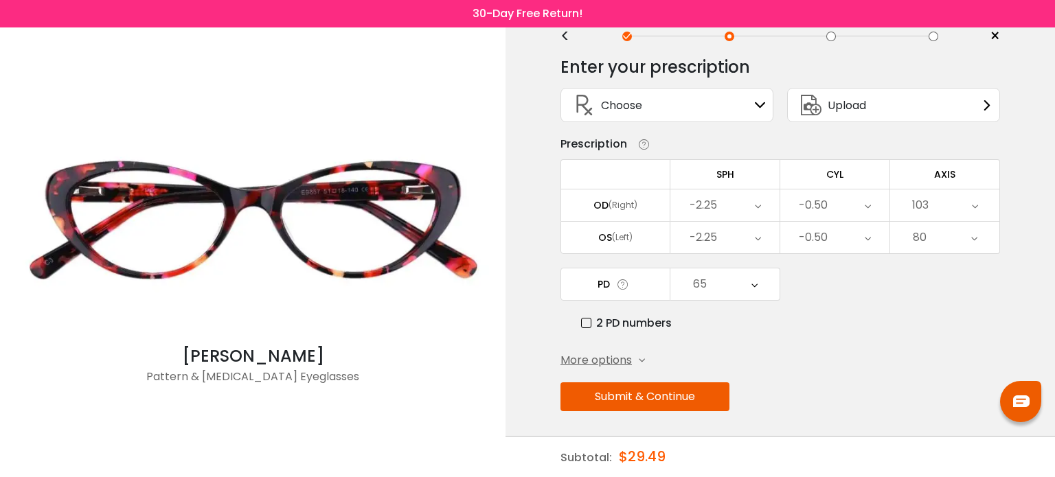
click at [668, 386] on button "Submit & Continue" at bounding box center [644, 397] width 169 height 29
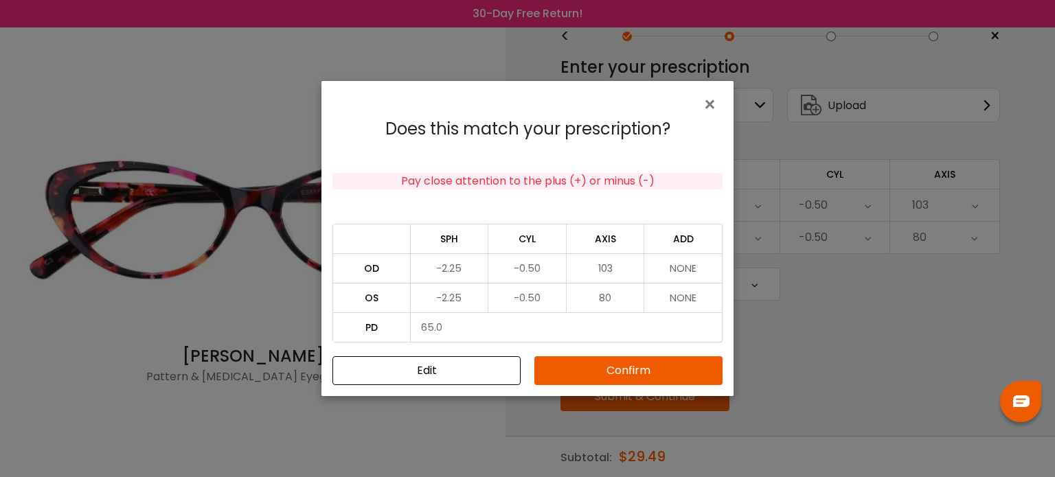
click at [659, 371] on button "Confirm" at bounding box center [628, 370] width 188 height 29
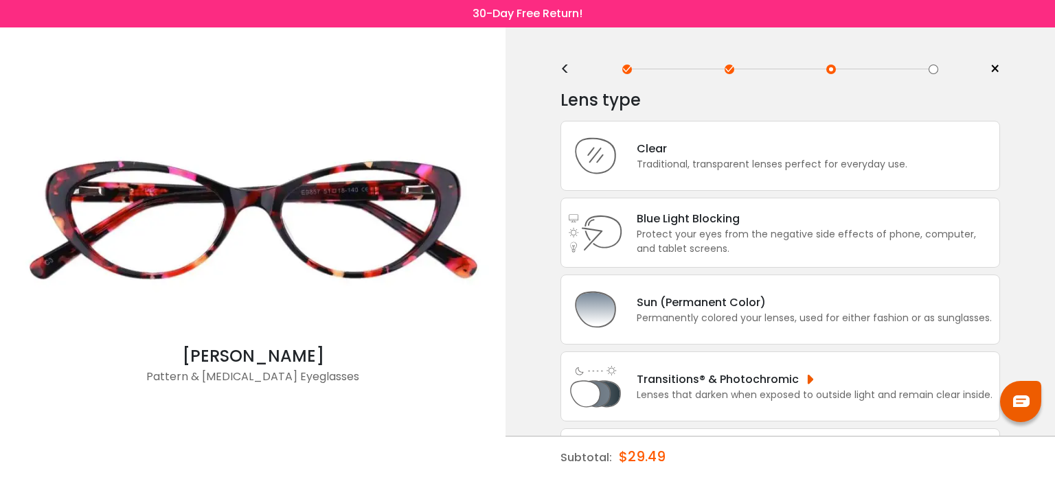
scroll to position [0, 0]
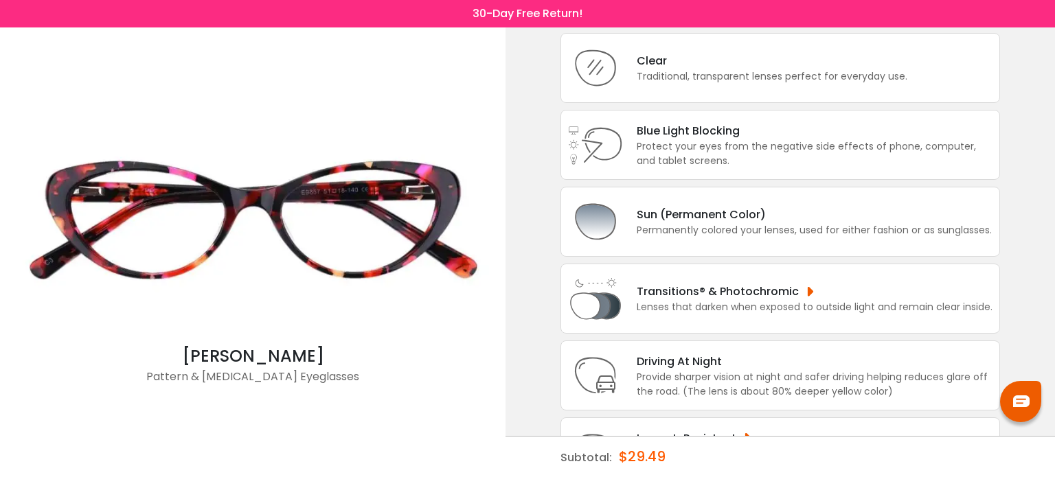
click at [814, 312] on div "Lenses that darken when exposed to outside light and remain clear inside." at bounding box center [815, 307] width 356 height 14
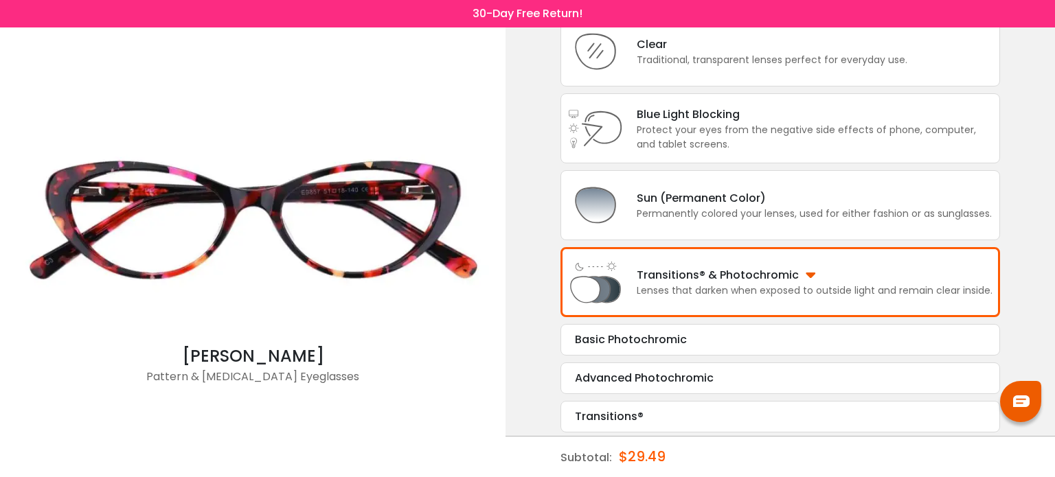
scroll to position [109, 0]
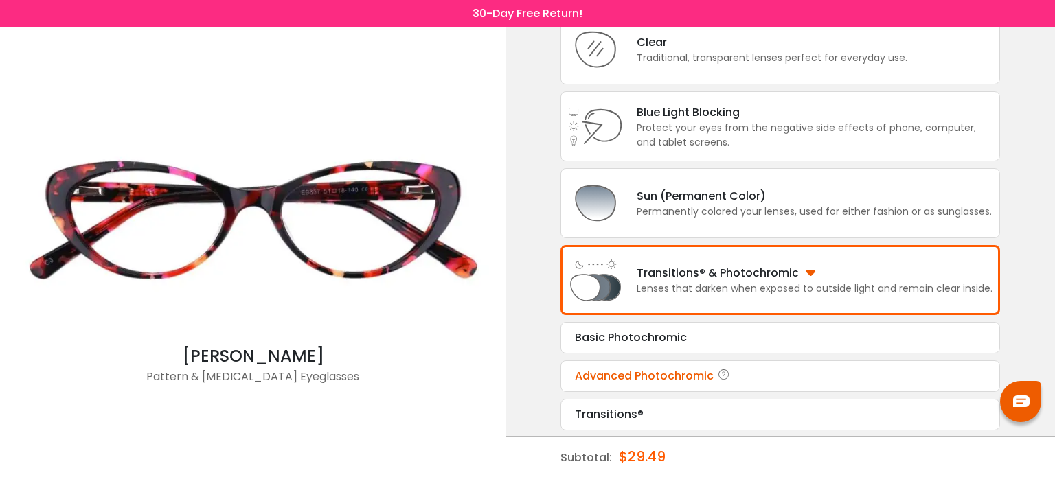
click at [784, 368] on div "Advanced Photochromic" at bounding box center [780, 376] width 411 height 16
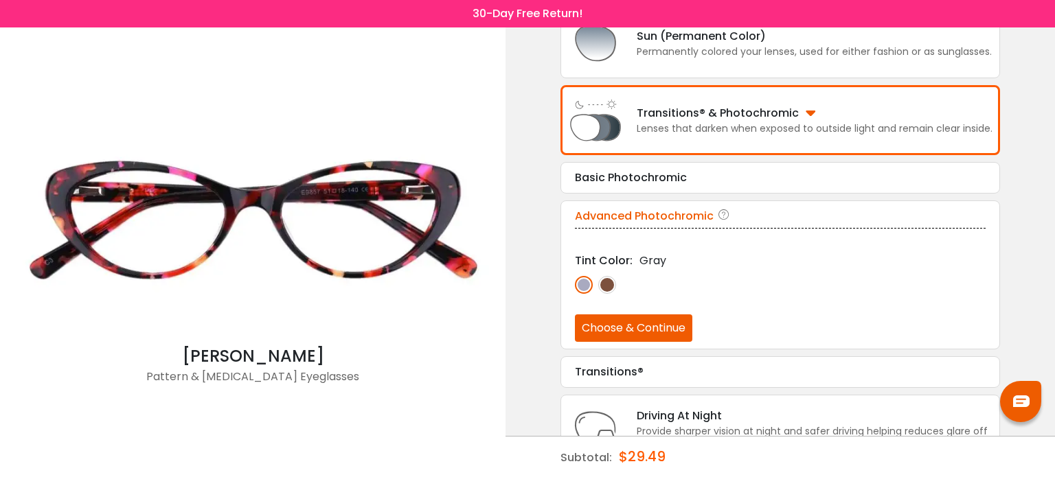
scroll to position [345, 0]
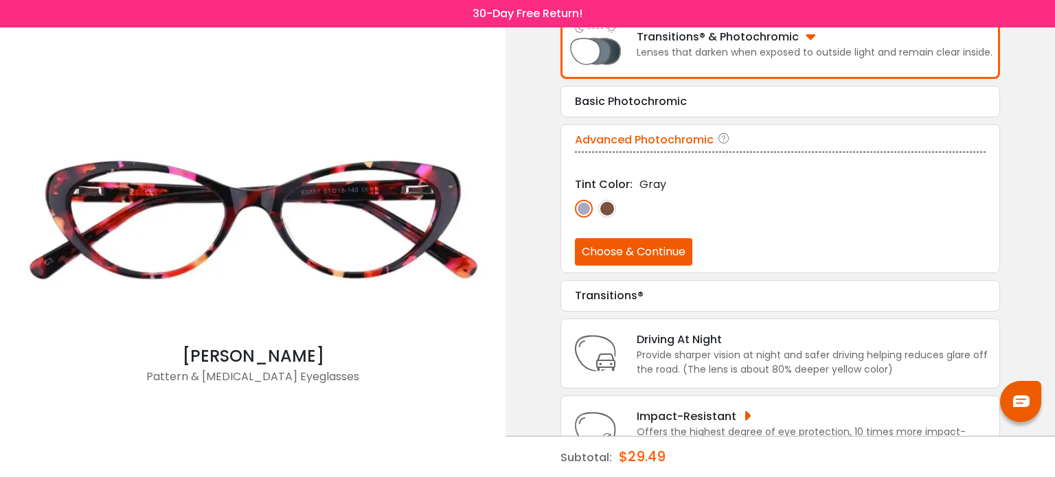
click at [654, 248] on button "Choose & Continue" at bounding box center [633, 251] width 117 height 27
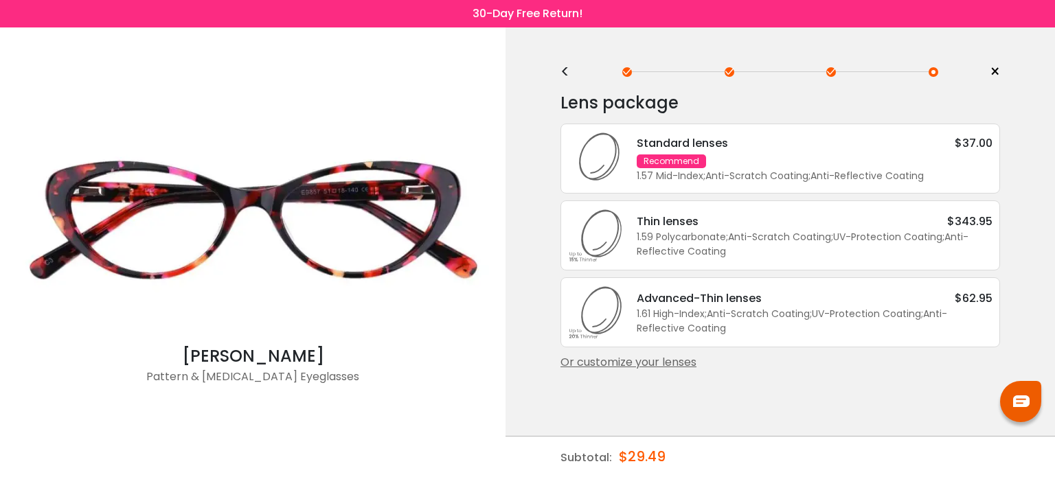
scroll to position [0, 0]
drag, startPoint x: 821, startPoint y: 148, endPoint x: 783, endPoint y: 152, distance: 38.7
click at [783, 152] on div "Standard lenses $37.00 Recommend 1.57 Mid-Index ; Anti-Scratch Coating ; Anti-R…" at bounding box center [808, 159] width 370 height 49
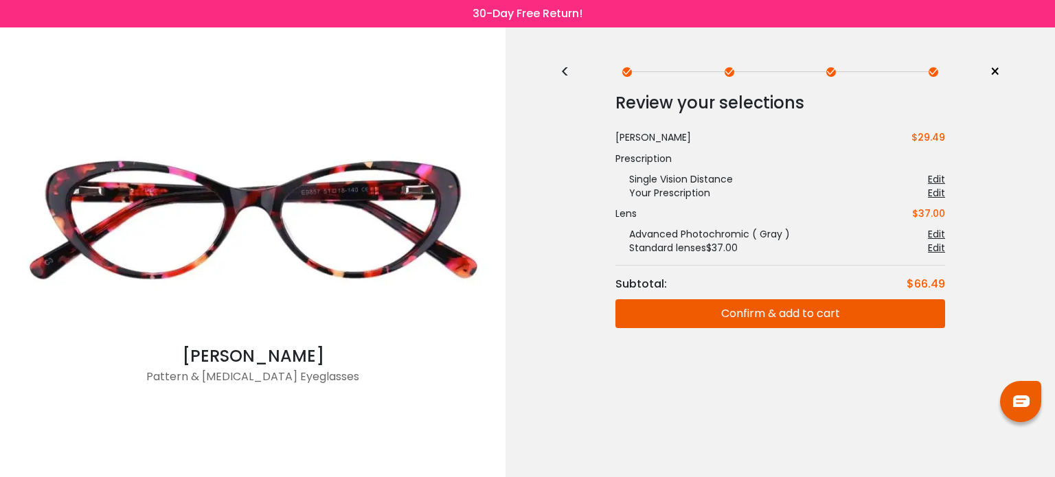
click at [754, 318] on button "Confirm & add to cart" at bounding box center [780, 313] width 330 height 29
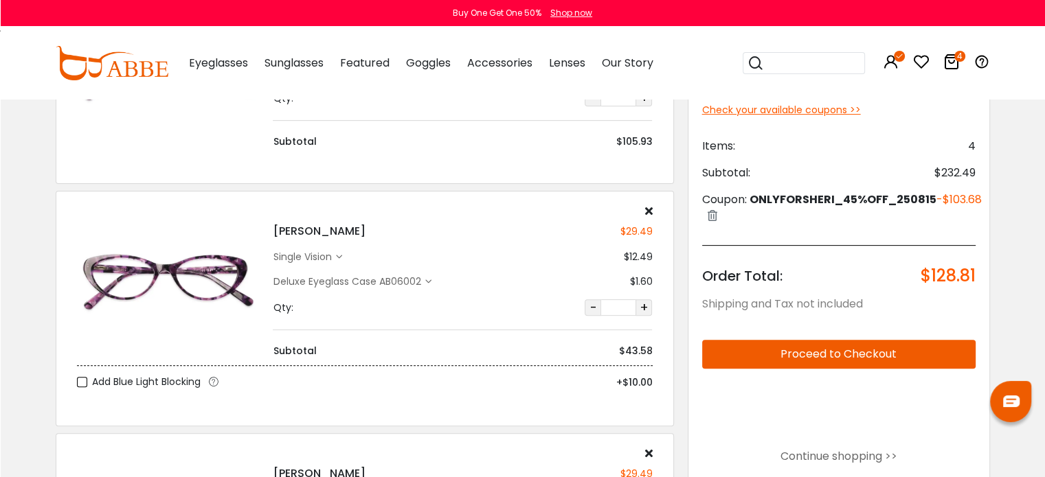
scroll to position [409, 0]
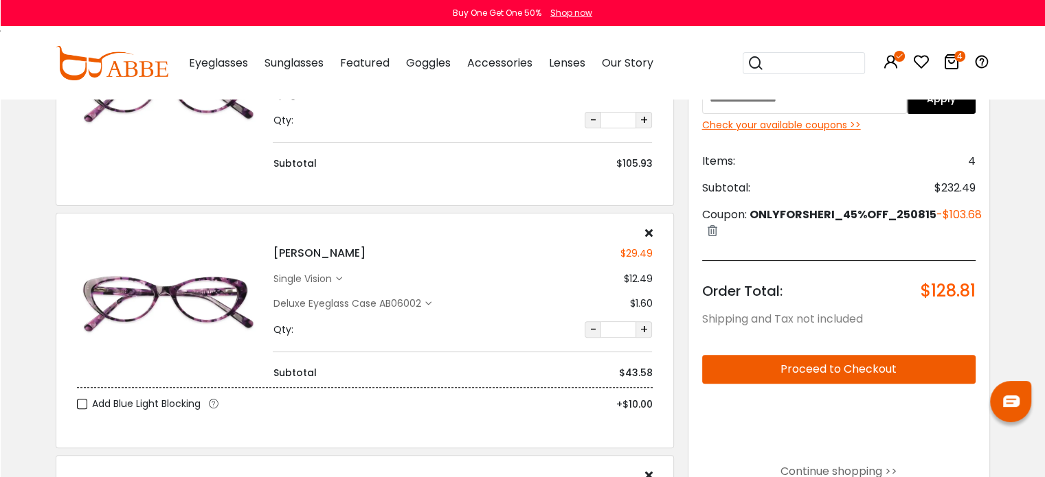
click at [648, 232] on icon at bounding box center [648, 232] width 8 height 11
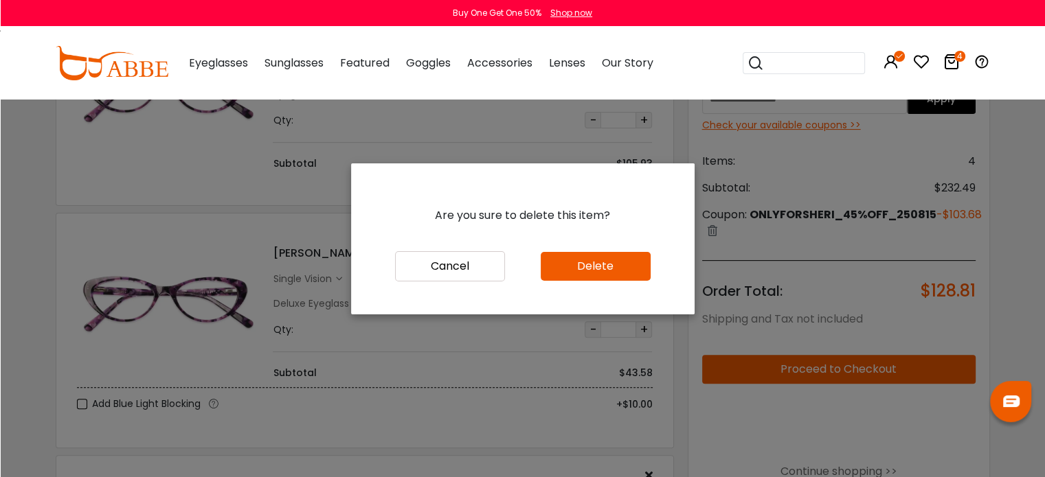
click at [596, 262] on button "Delete" at bounding box center [596, 266] width 110 height 29
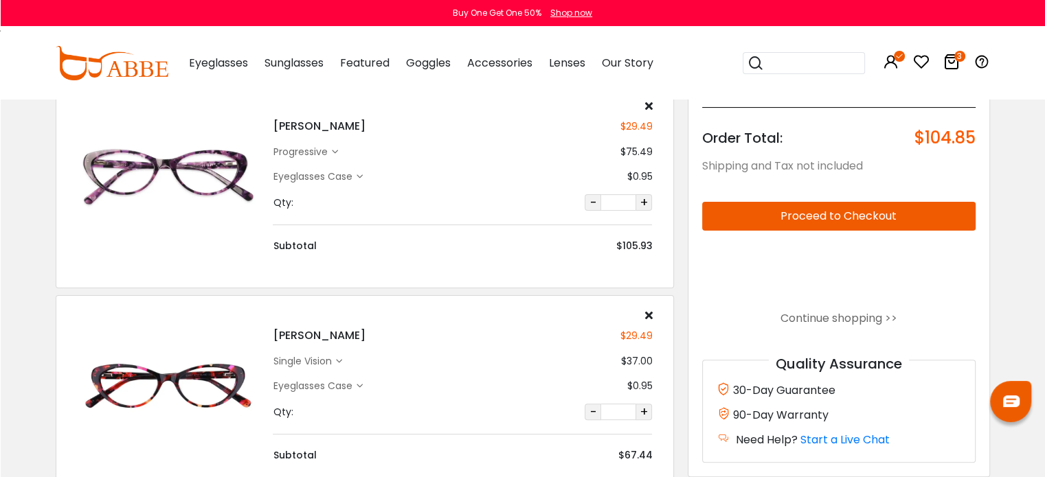
scroll to position [503, 0]
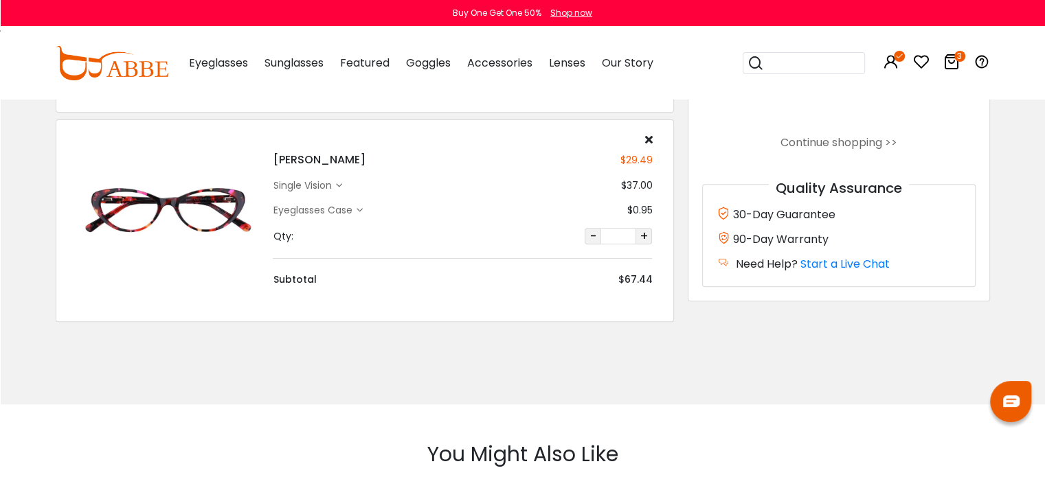
click at [648, 139] on icon at bounding box center [648, 139] width 8 height 11
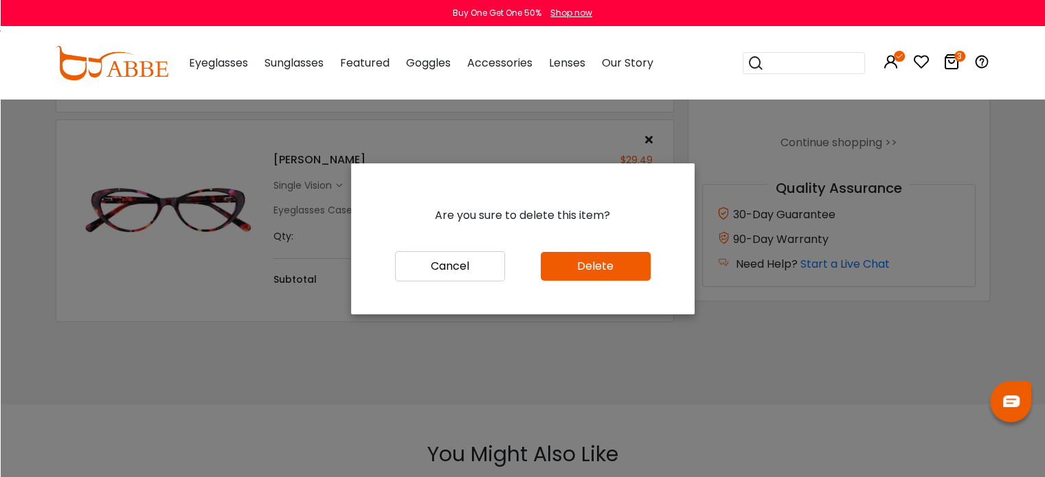
click at [563, 274] on button "Delete" at bounding box center [596, 266] width 110 height 29
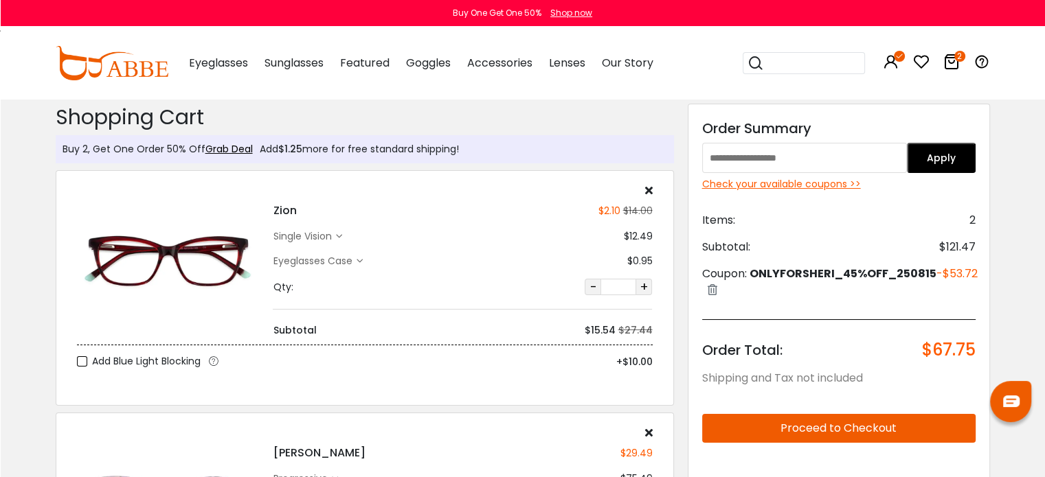
click at [755, 58] on icon at bounding box center [755, 63] width 16 height 19
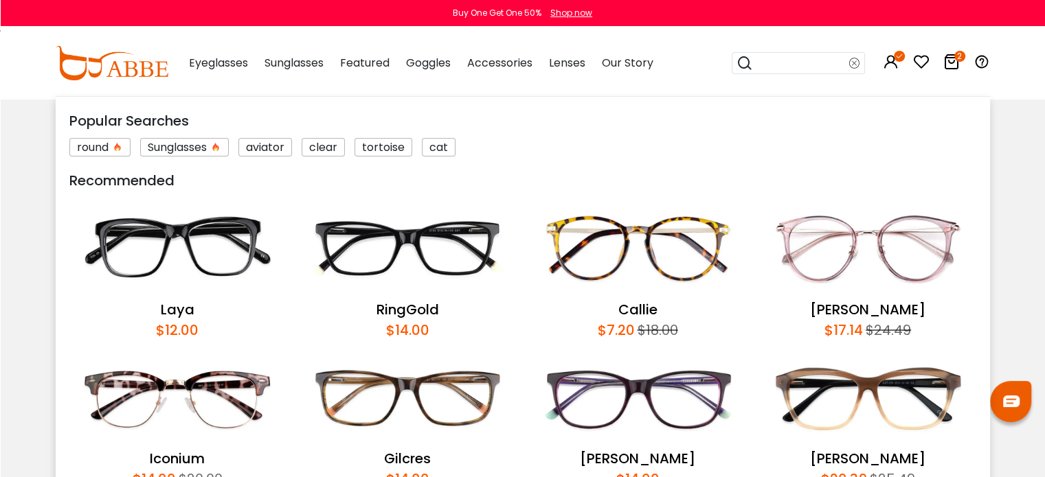
click at [796, 69] on input "search" at bounding box center [801, 63] width 96 height 21
type input "*****"
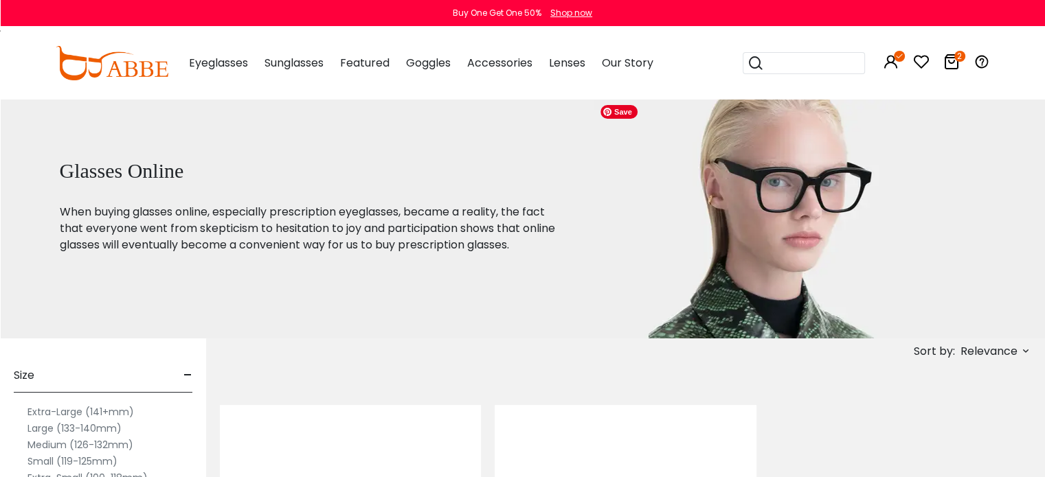
click at [613, 182] on img at bounding box center [767, 218] width 349 height 240
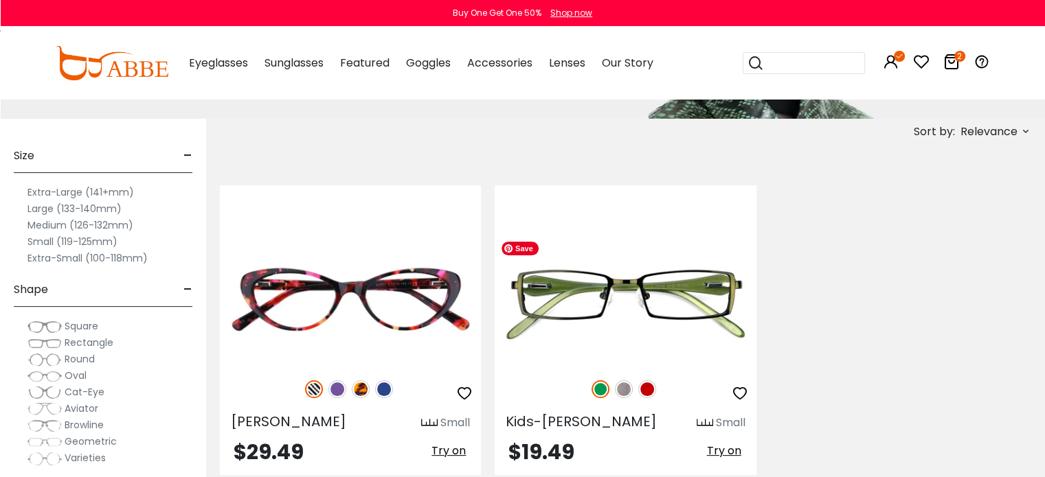
scroll to position [221, 0]
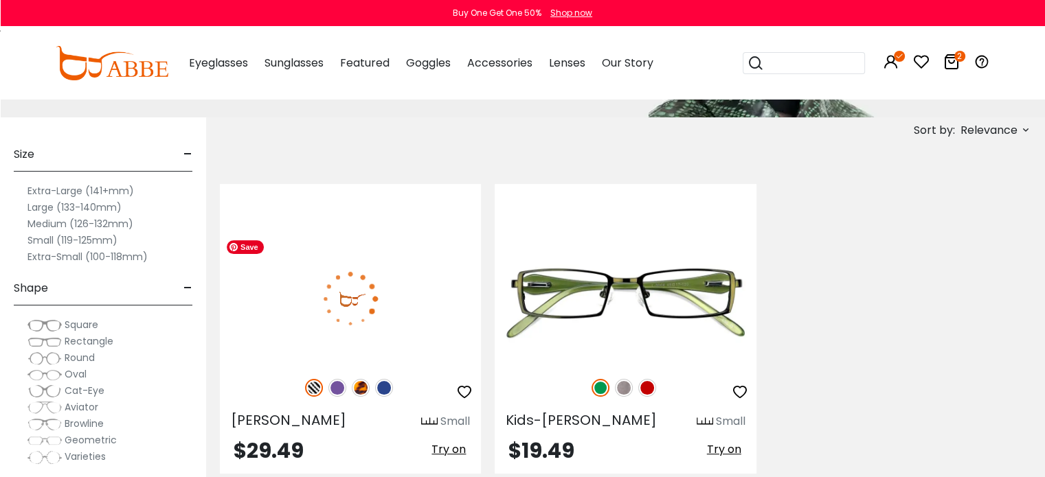
click at [396, 271] on img at bounding box center [350, 299] width 261 height 130
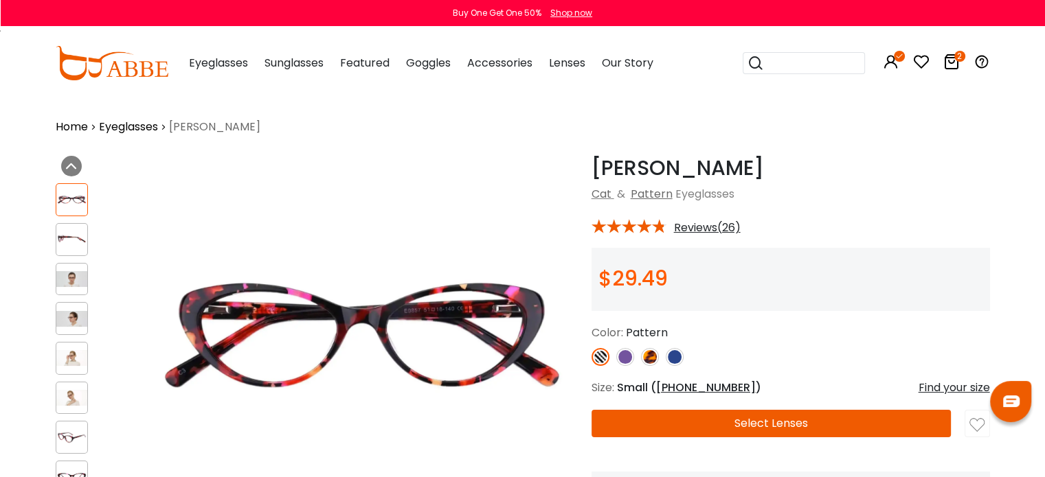
click at [625, 359] on img at bounding box center [625, 357] width 18 height 18
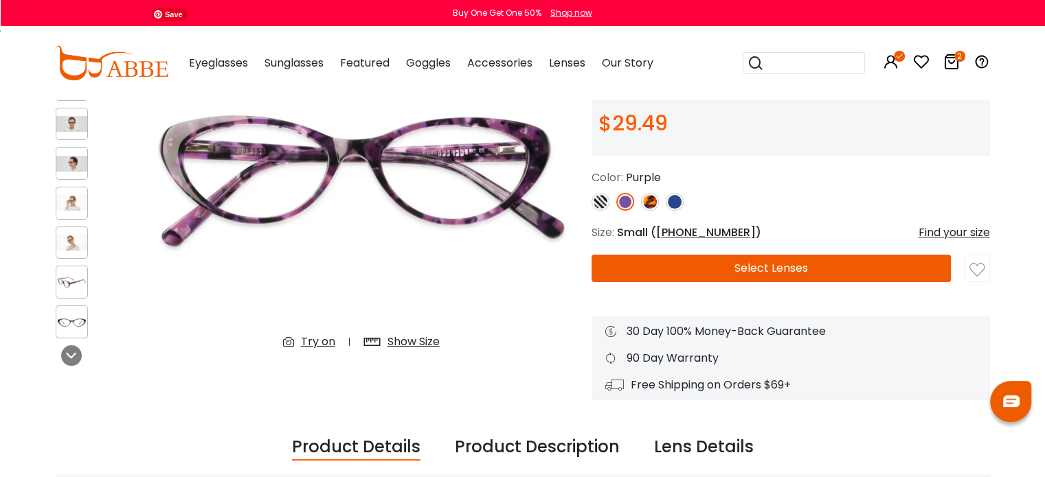
scroll to position [165, 0]
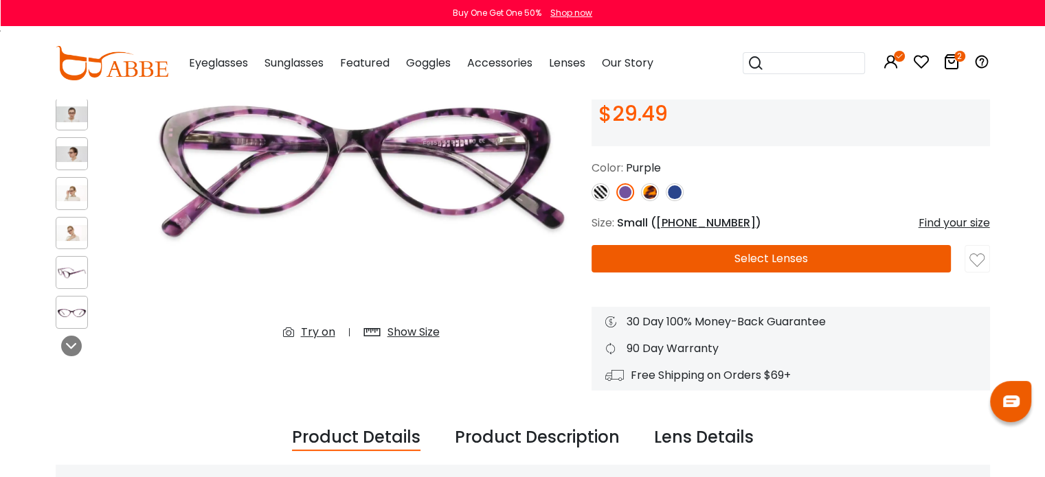
click at [731, 260] on button "Select Lenses" at bounding box center [771, 258] width 360 height 27
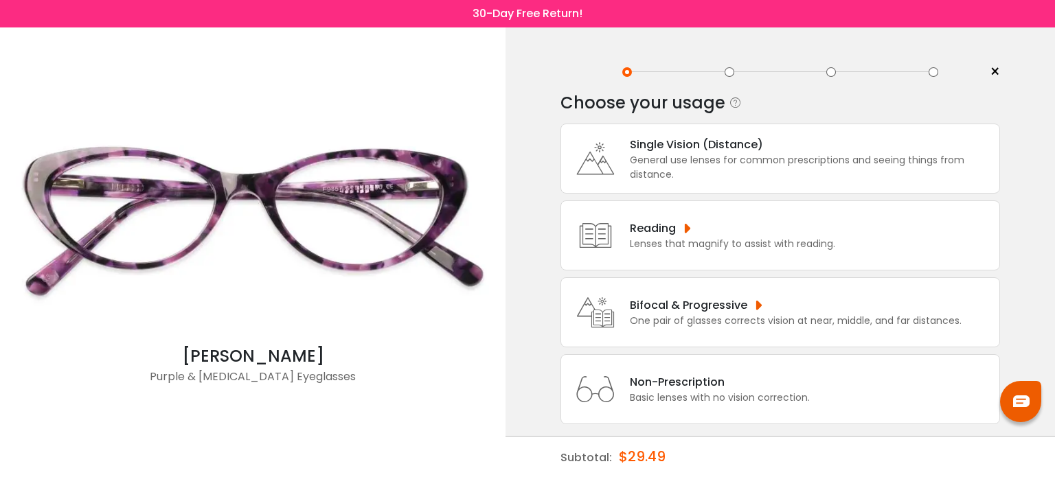
click at [695, 170] on div "General use lenses for common prescriptions and seeing things from distance." at bounding box center [811, 167] width 363 height 29
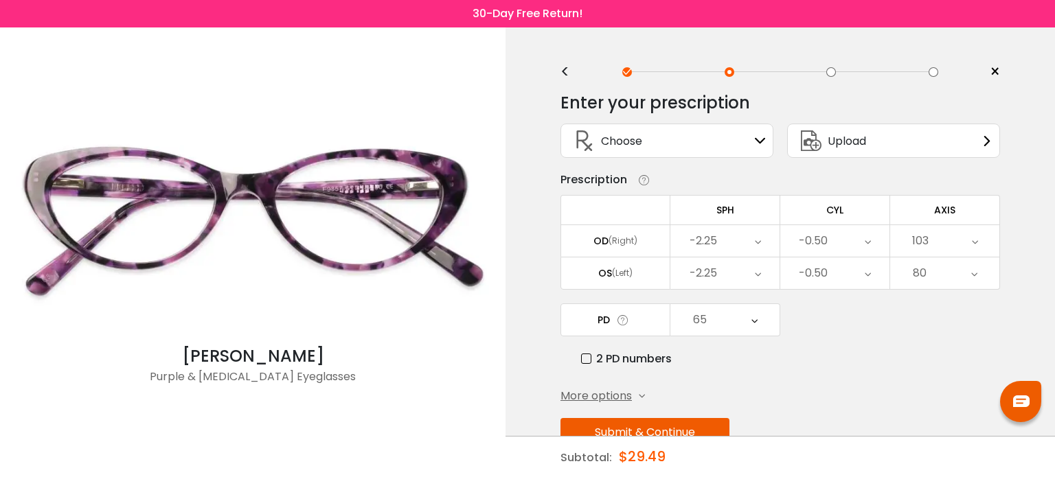
click at [695, 170] on div "Choose Sign In" at bounding box center [667, 144] width 227 height 55
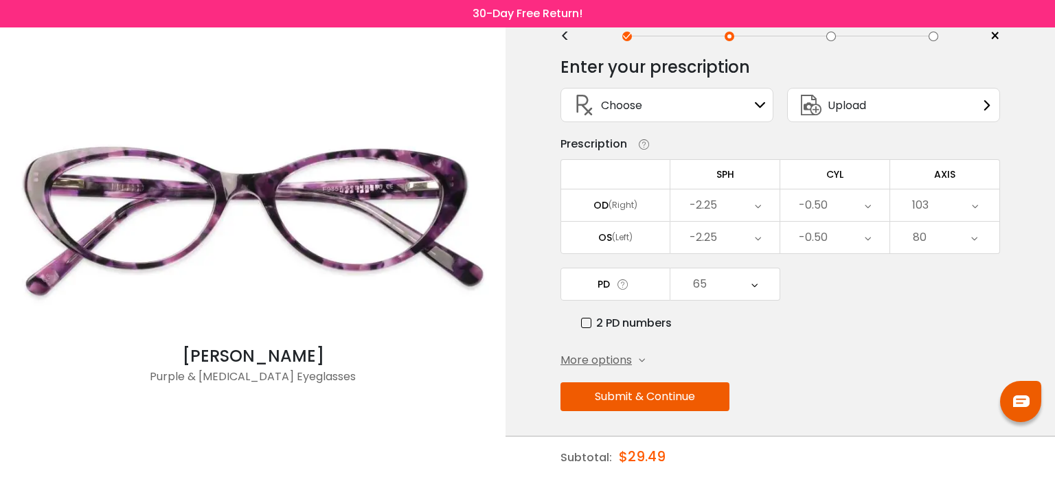
click at [641, 400] on button "Submit & Continue" at bounding box center [644, 397] width 169 height 29
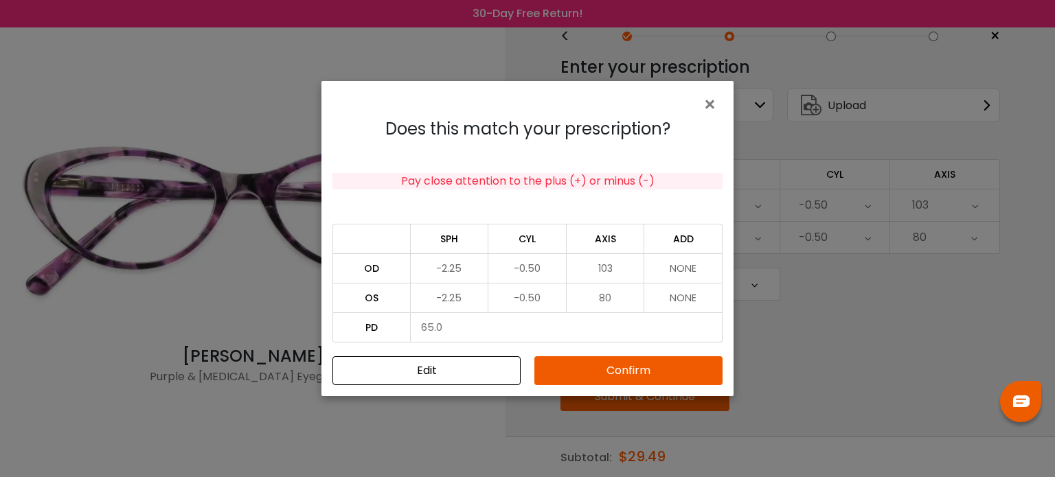
click at [566, 369] on button "Confirm" at bounding box center [628, 370] width 188 height 29
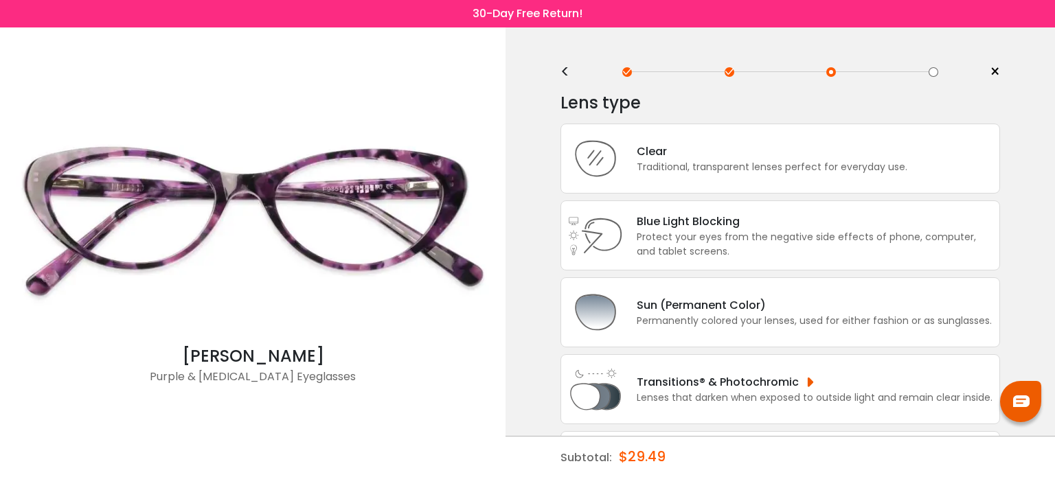
scroll to position [0, 0]
click at [684, 409] on div "Transitions® & Photochromic Lenses that darken when exposed to outside light an…" at bounding box center [780, 389] width 440 height 70
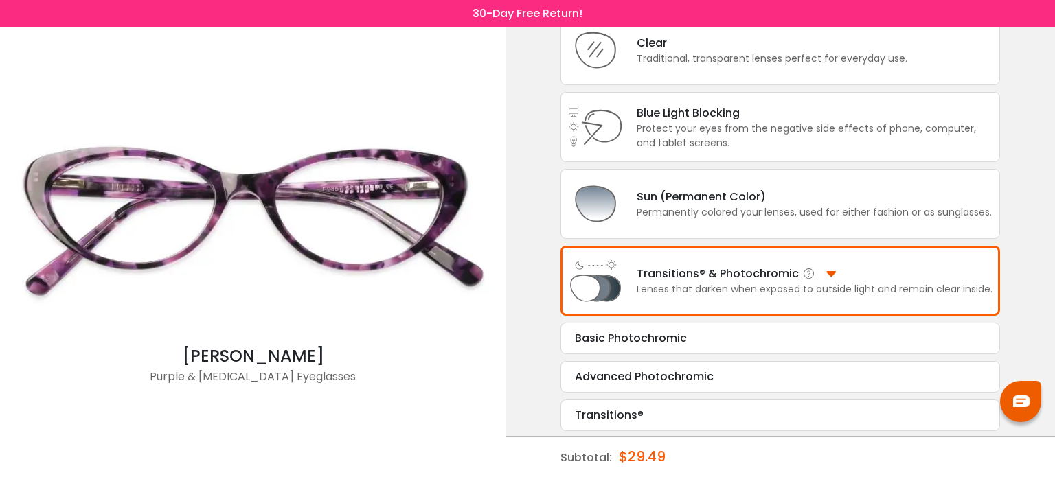
scroll to position [109, 0]
click at [669, 377] on div "Advanced Photochromic" at bounding box center [780, 376] width 411 height 16
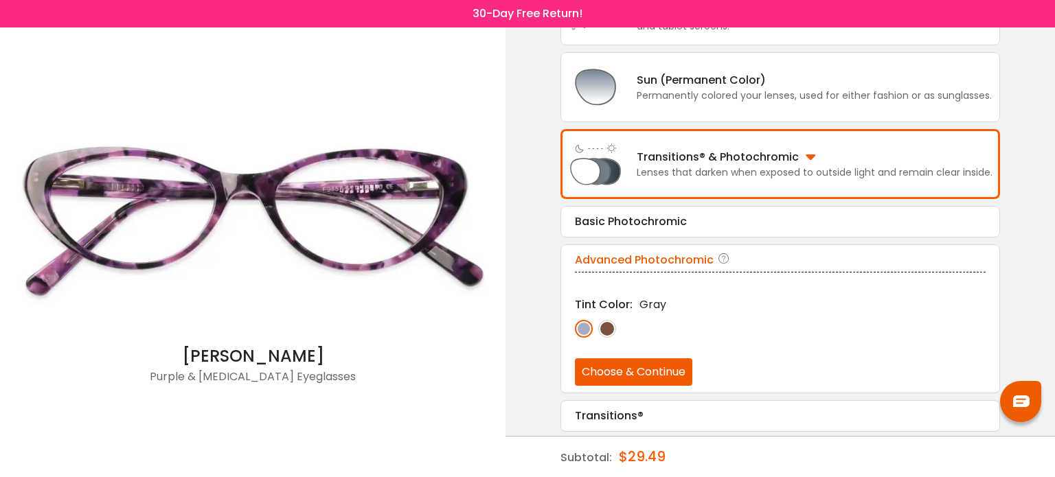
scroll to position [226, 0]
click at [652, 378] on button "Choose & Continue" at bounding box center [633, 371] width 117 height 27
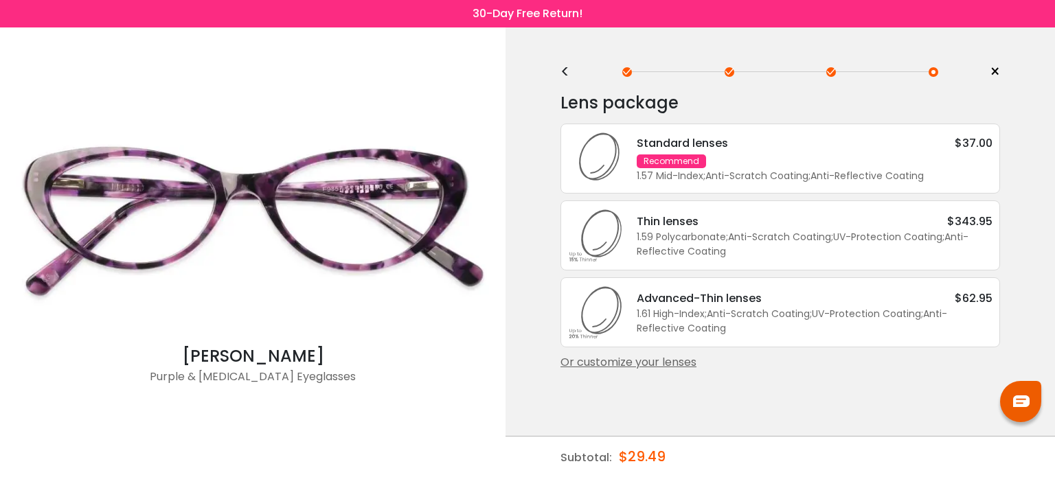
scroll to position [0, 0]
click at [797, 139] on div "Standard lenses $37.00" at bounding box center [815, 143] width 356 height 17
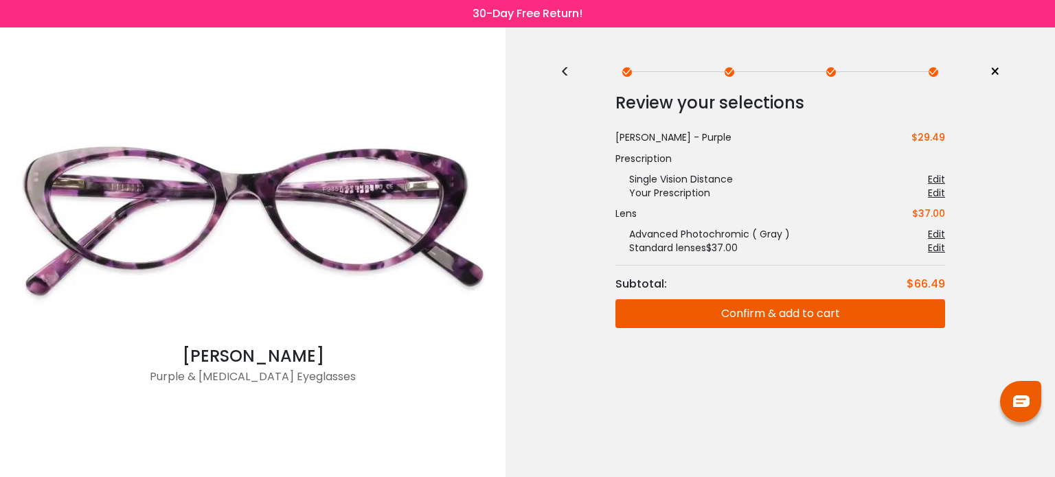
click at [793, 319] on button "Confirm & add to cart" at bounding box center [780, 313] width 330 height 29
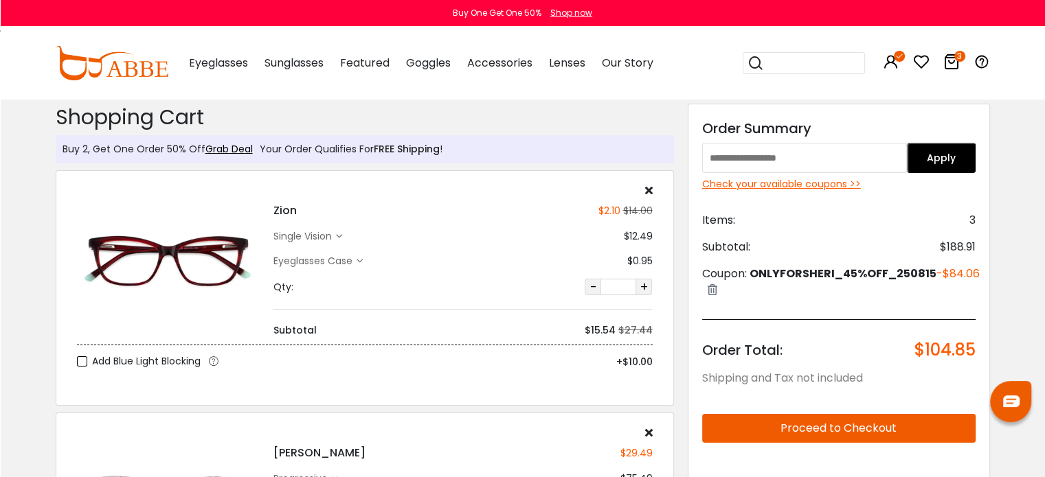
click at [793, 319] on div "Order Total: $104.85" at bounding box center [838, 339] width 273 height 41
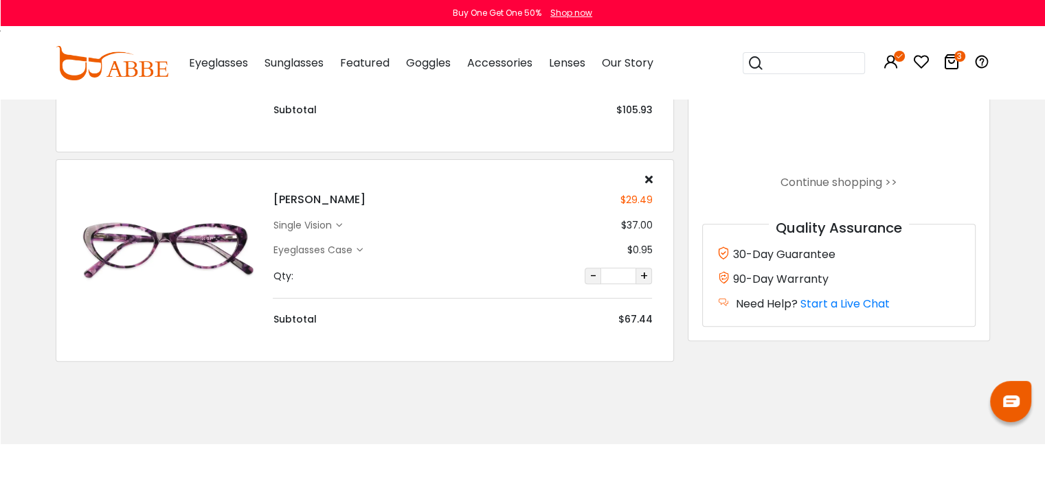
scroll to position [464, 0]
click at [341, 247] on div "Eyeglasses Case" at bounding box center [314, 249] width 83 height 14
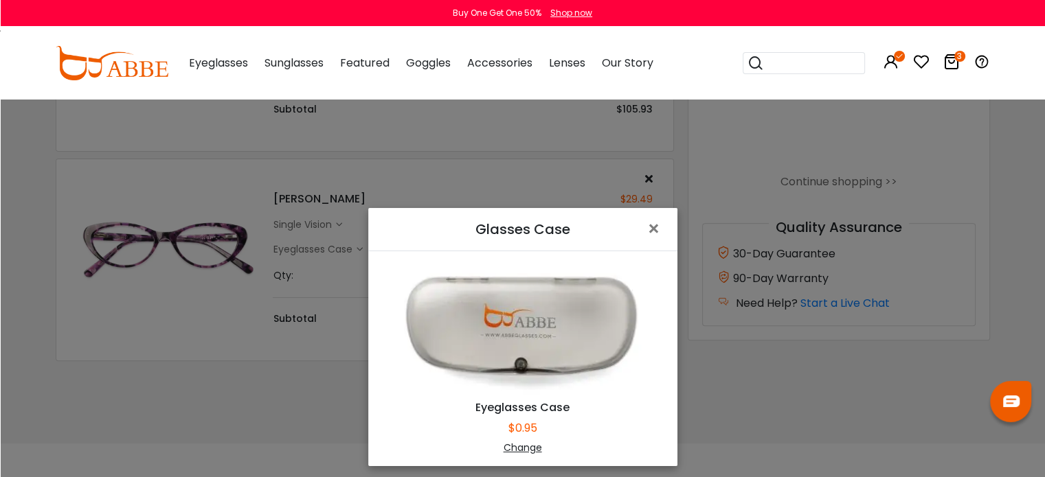
click at [516, 446] on div "Change" at bounding box center [522, 448] width 275 height 14
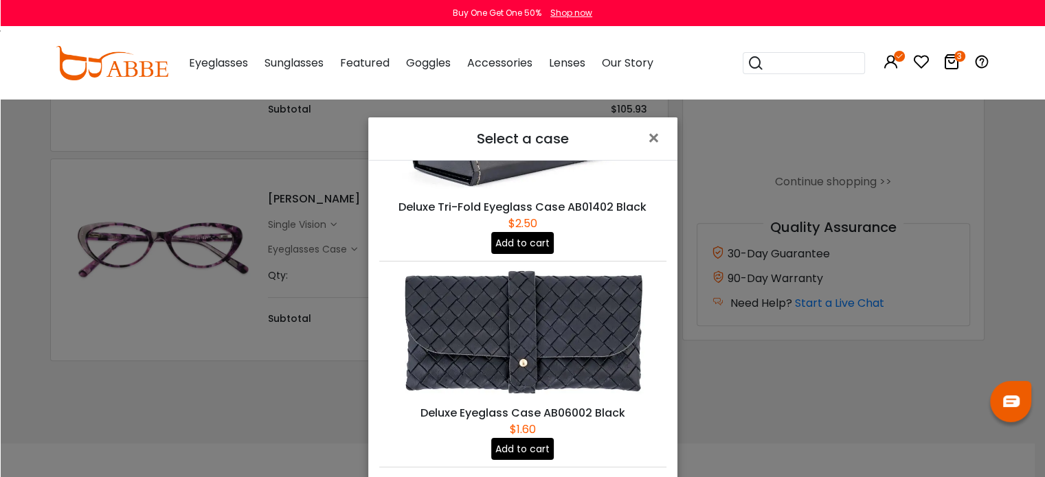
scroll to position [758, 0]
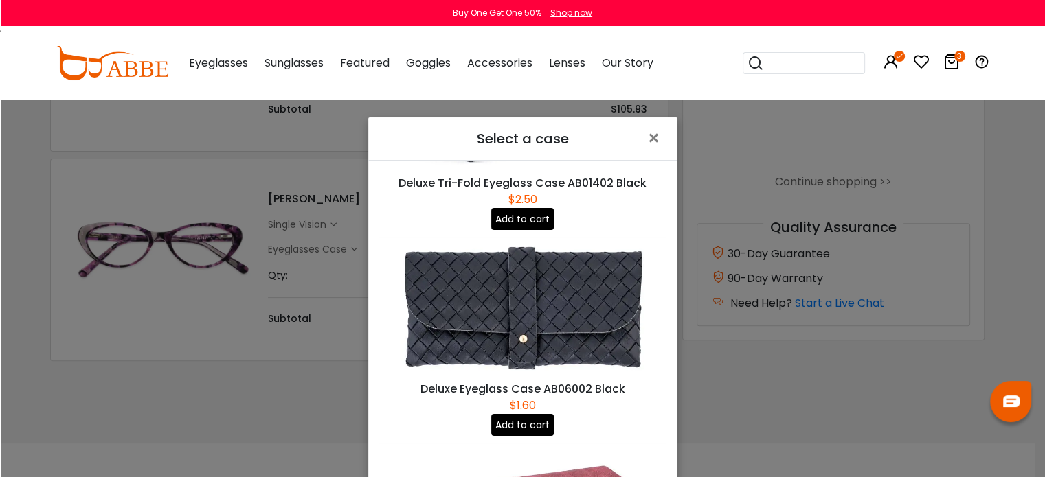
click at [530, 414] on button "Add to cart" at bounding box center [522, 425] width 62 height 22
drag, startPoint x: 670, startPoint y: 409, endPoint x: 617, endPoint y: 210, distance: 206.3
drag, startPoint x: 617, startPoint y: 210, endPoint x: 379, endPoint y: 368, distance: 285.3
click at [379, 368] on div "Iron Eyeglasses Case AB18601 Orange $1.20 Add to cart Eyeglasses Case Gray $0.9…" at bounding box center [522, 359] width 309 height 396
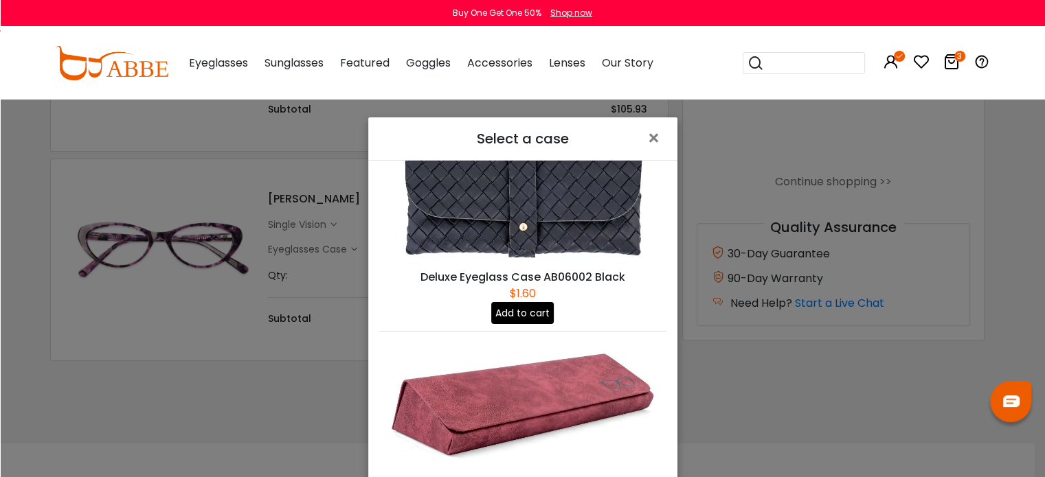
scroll to position [868, 0]
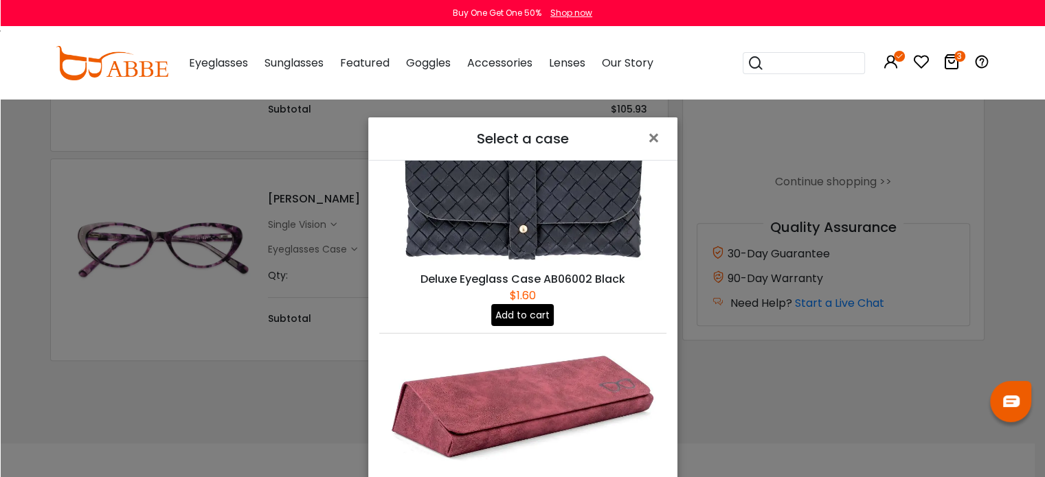
click at [508, 304] on button "Add to cart" at bounding box center [522, 315] width 62 height 22
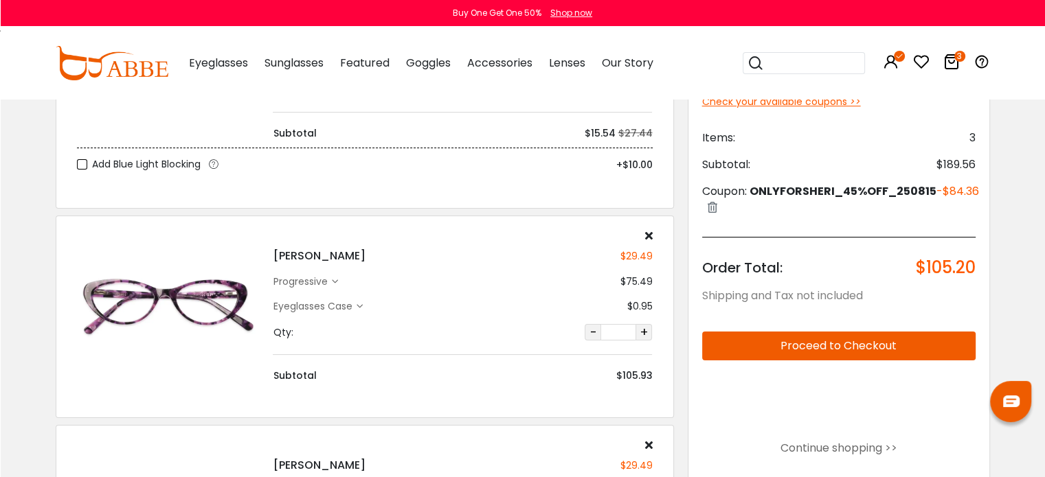
scroll to position [218, 0]
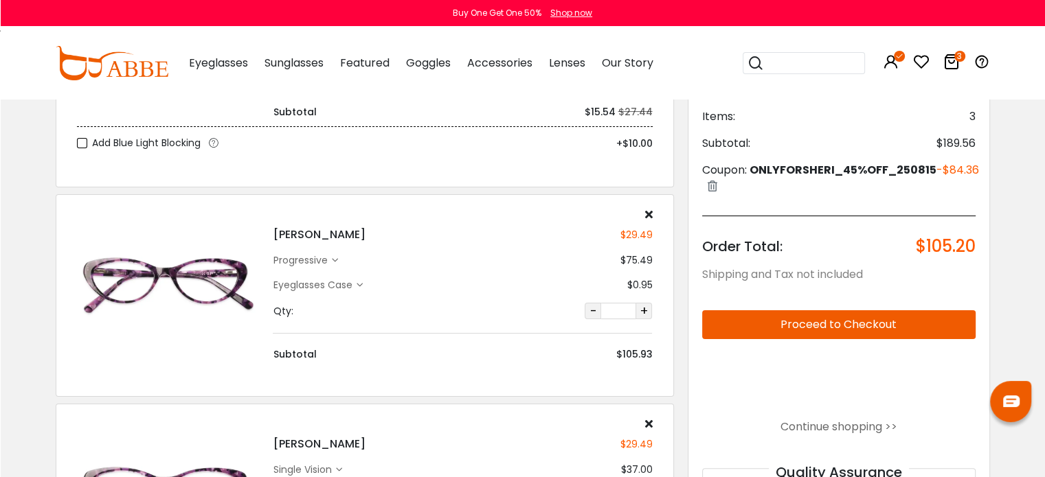
click at [508, 289] on div "Eyeglasses Case $0.95" at bounding box center [462, 285] width 379 height 14
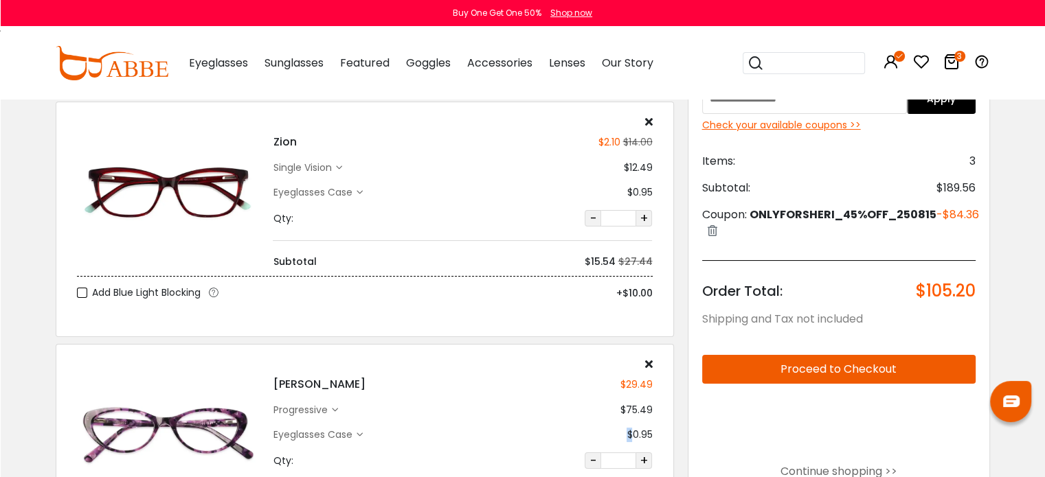
scroll to position [45, 0]
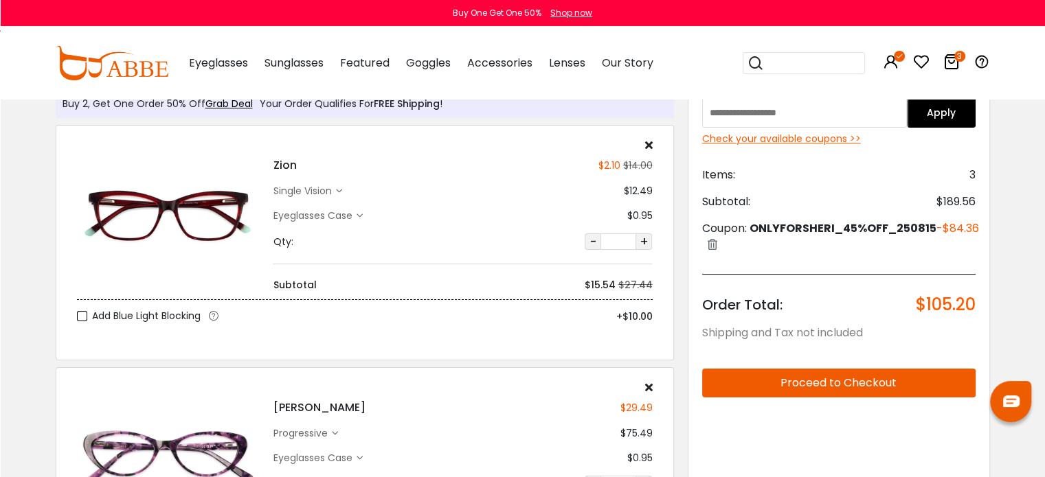
click at [468, 216] on div "Eyeglasses Case $0.95" at bounding box center [462, 216] width 379 height 14
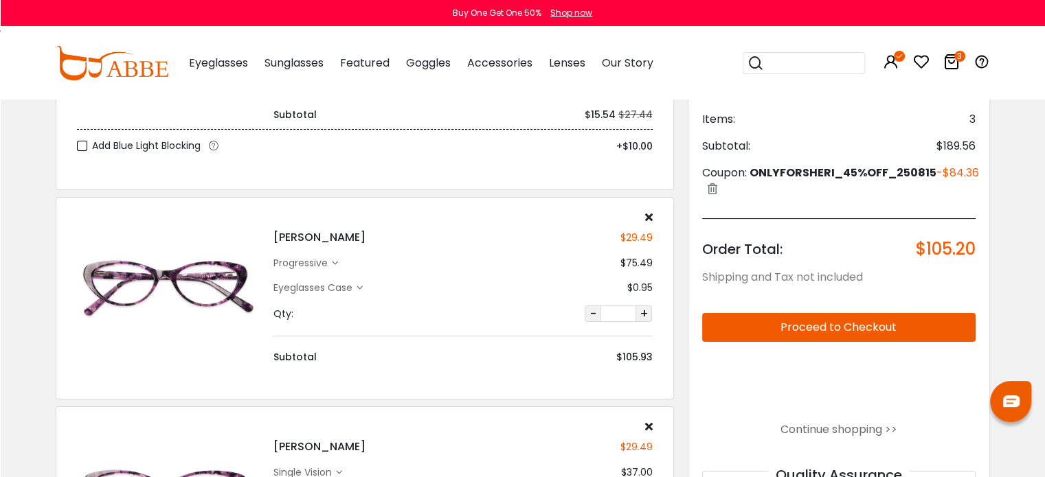
scroll to position [216, 0]
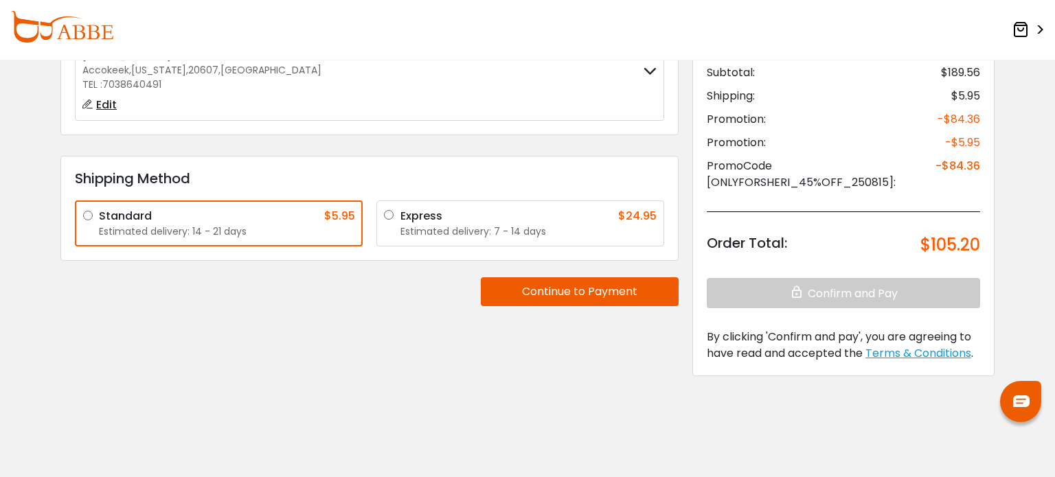
scroll to position [176, 0]
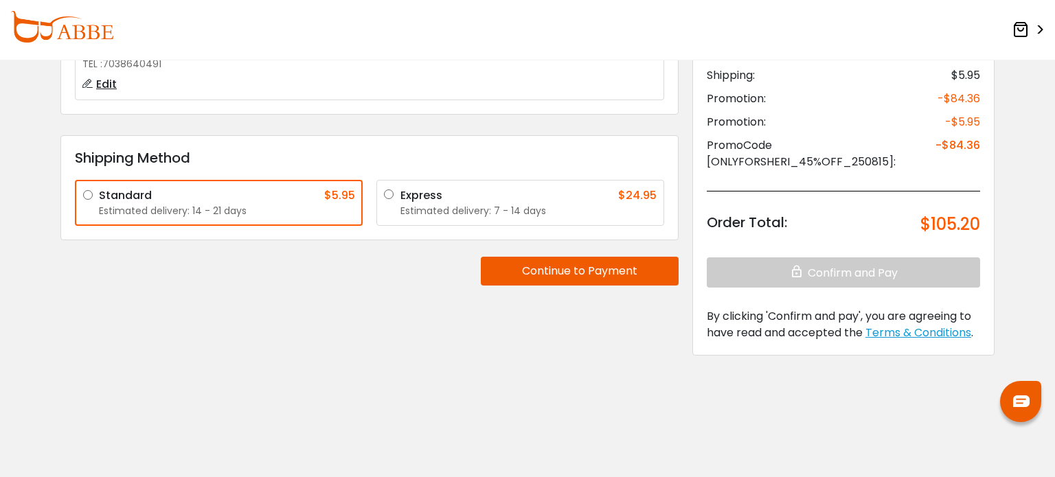
click at [604, 271] on button "Continue to Payment" at bounding box center [580, 271] width 198 height 29
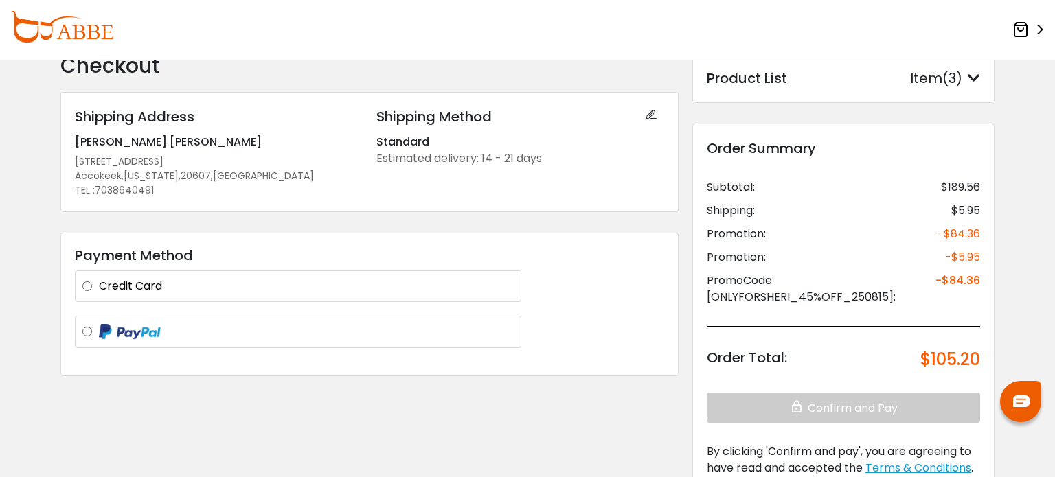
scroll to position [0, 0]
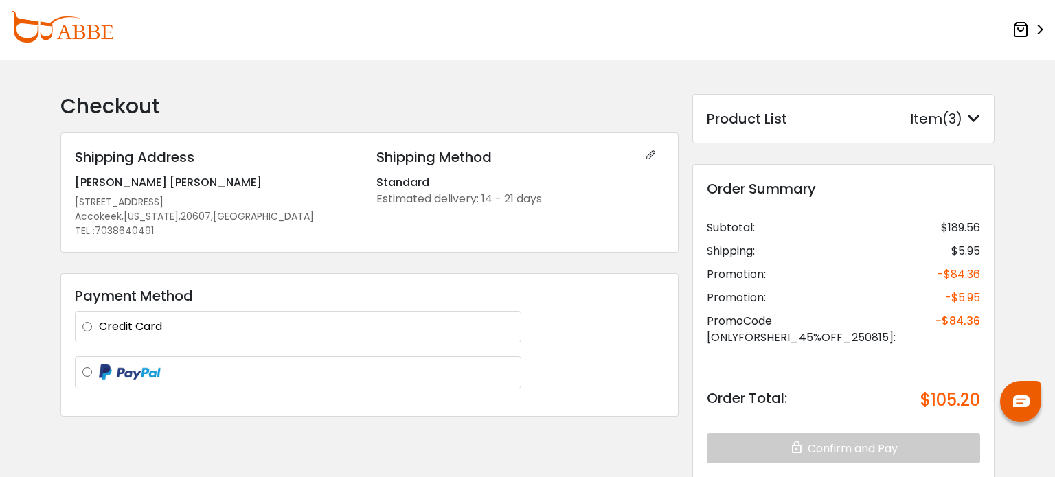
click at [99, 370] on label at bounding box center [306, 372] width 415 height 17
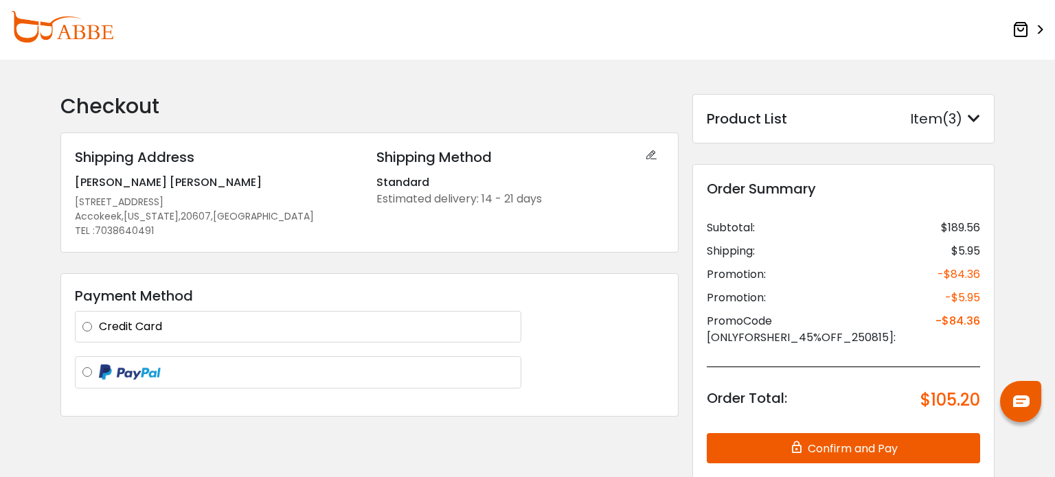
click at [99, 370] on label at bounding box center [306, 372] width 415 height 17
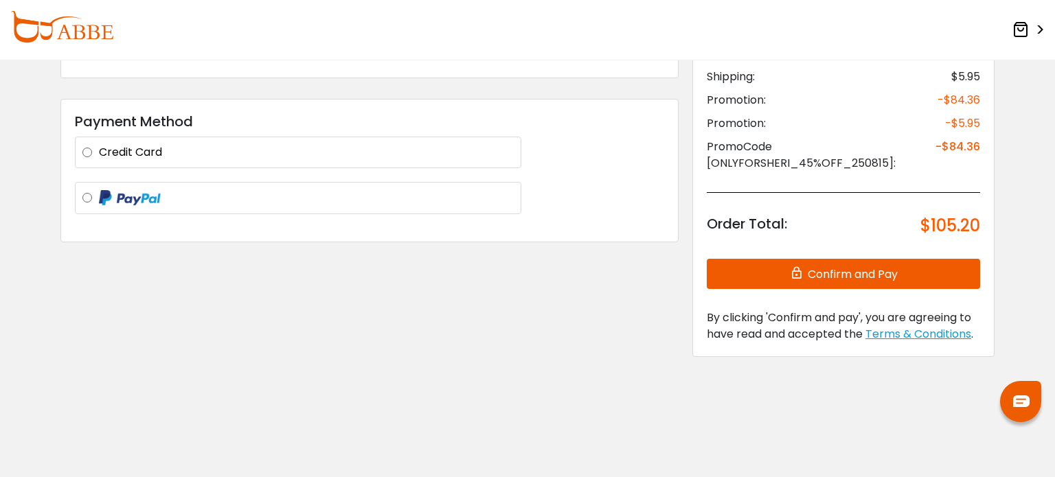
scroll to position [173, 0]
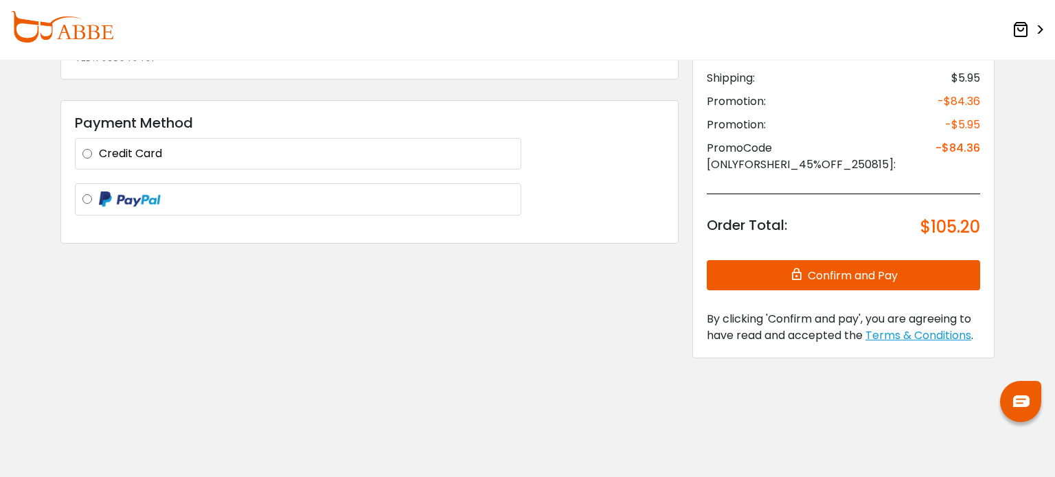
click at [802, 275] on icon "button" at bounding box center [798, 274] width 19 height 14
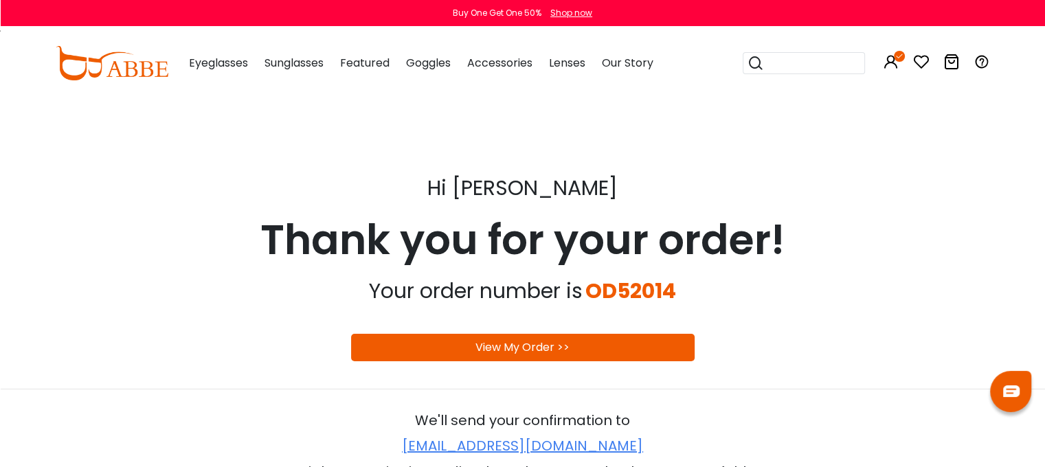
click at [534, 349] on link "View My Order >>" at bounding box center [522, 347] width 94 height 16
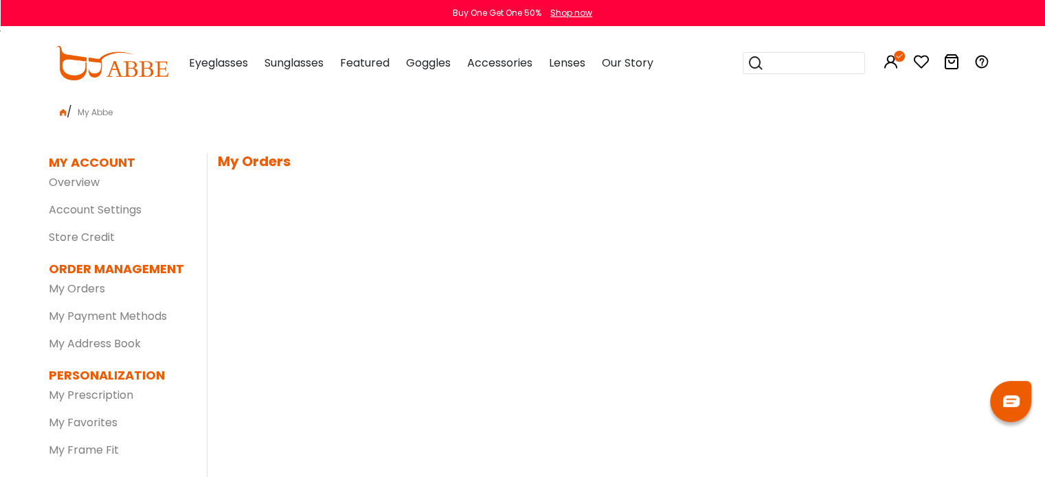
click at [534, 348] on div "MY ACCOUNT SETTINGS | edit First Name: [PERSON_NAME] Last Name: [PERSON_NAME] P…" at bounding box center [602, 353] width 790 height 401
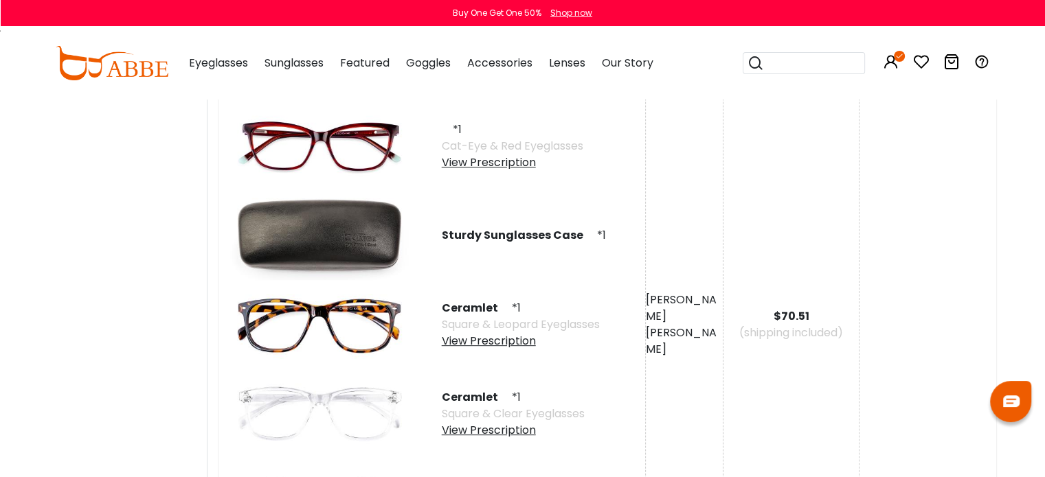
scroll to position [525, 0]
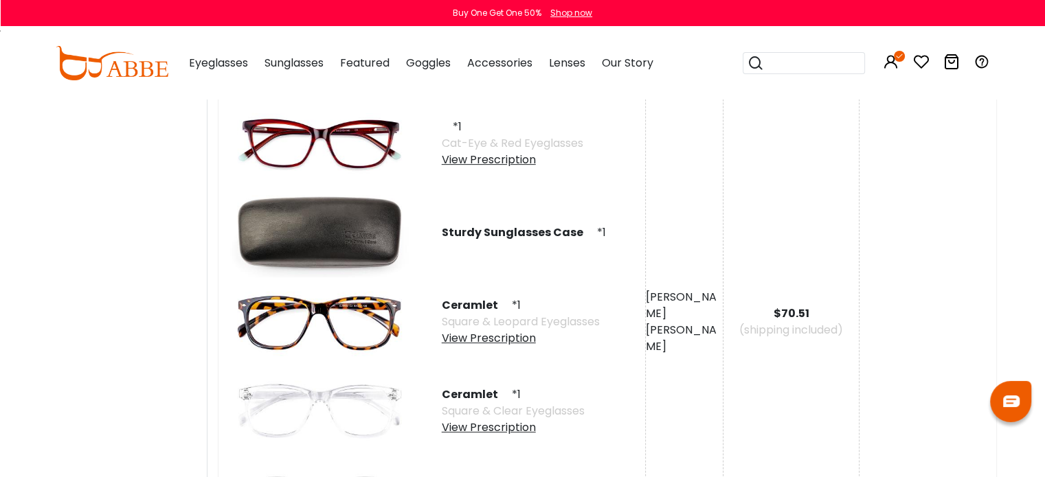
click at [617, 109] on div "*1 Cat-Eye & Red Eyeglasses View Prescription" at bounding box center [536, 143] width 217 height 89
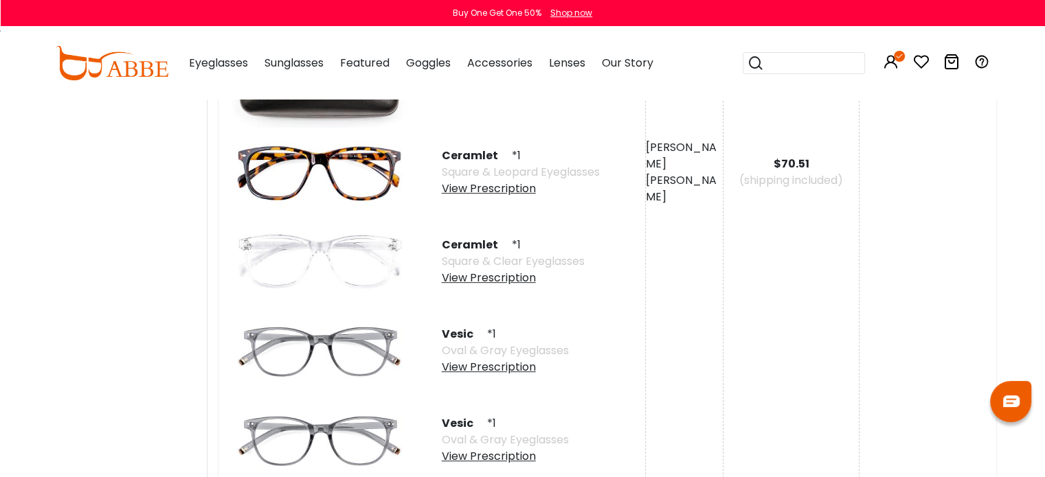
scroll to position [673, 0]
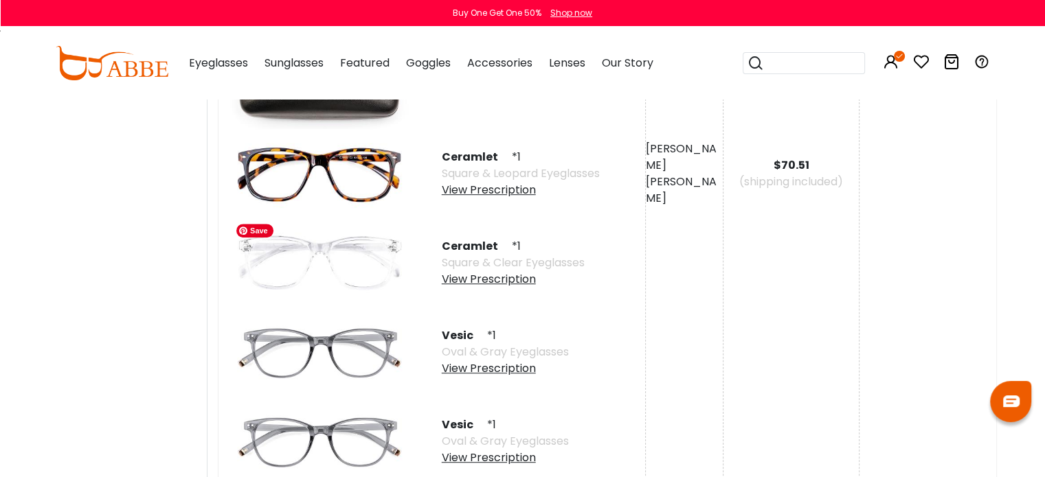
click at [315, 250] on img at bounding box center [319, 262] width 179 height 89
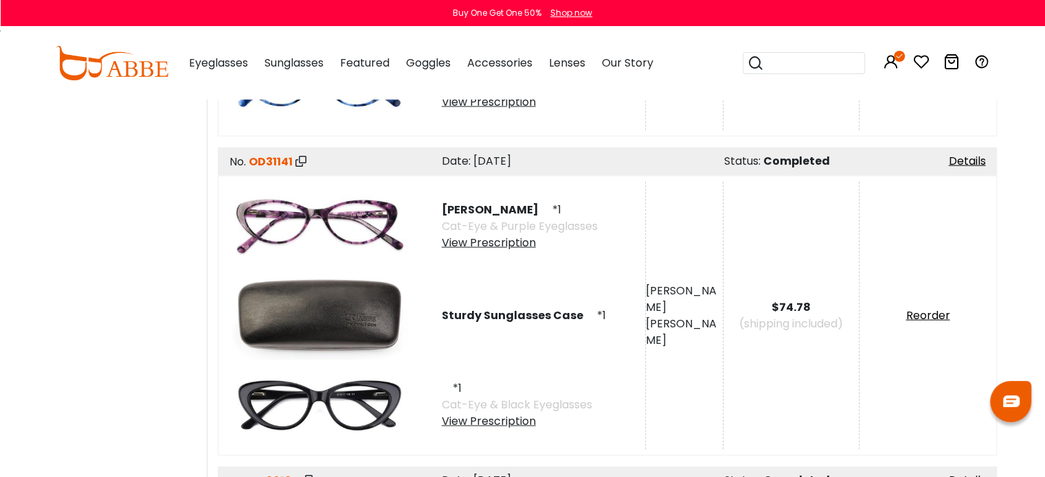
scroll to position [3167, 0]
